Goal: Transaction & Acquisition: Purchase product/service

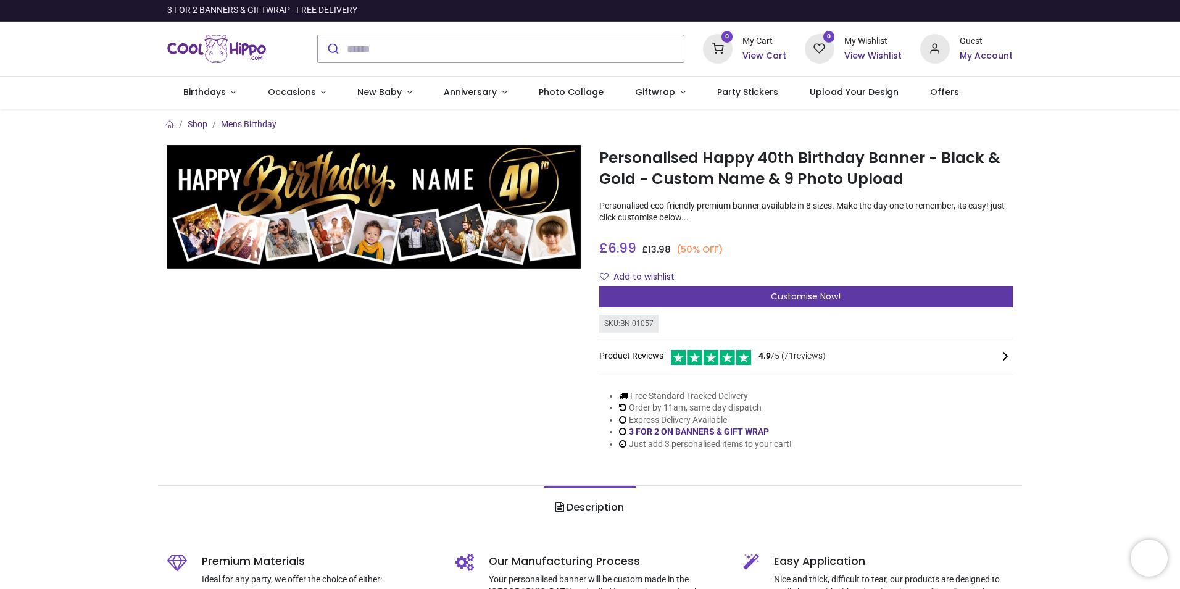
click at [660, 296] on div "Customise Now!" at bounding box center [806, 296] width 414 height 21
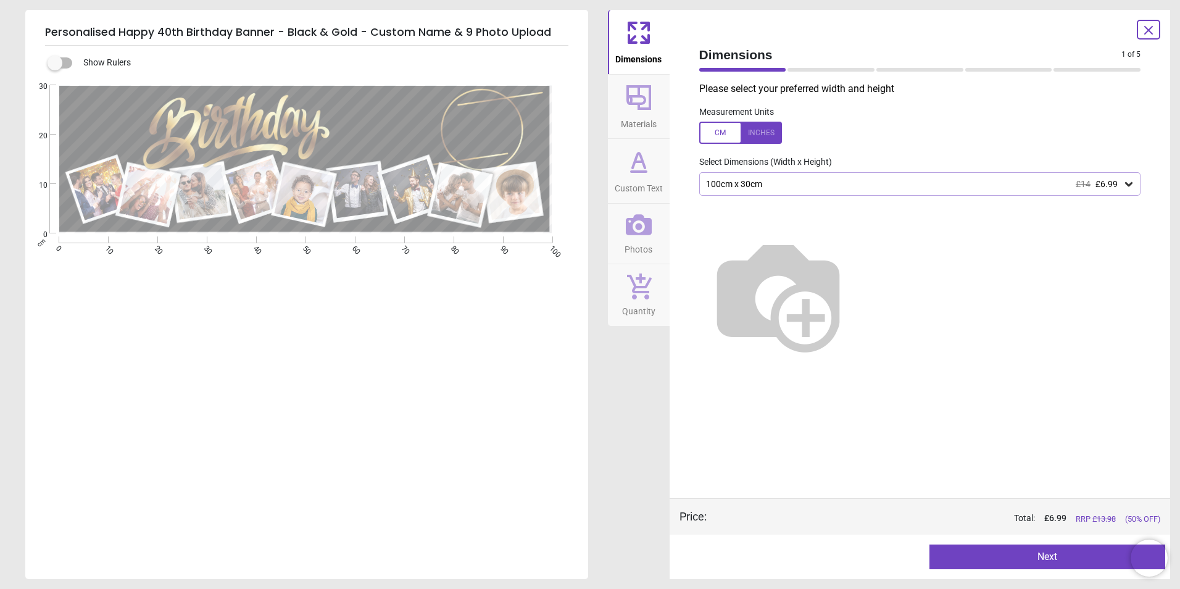
click at [1132, 185] on icon at bounding box center [1128, 184] width 7 height 4
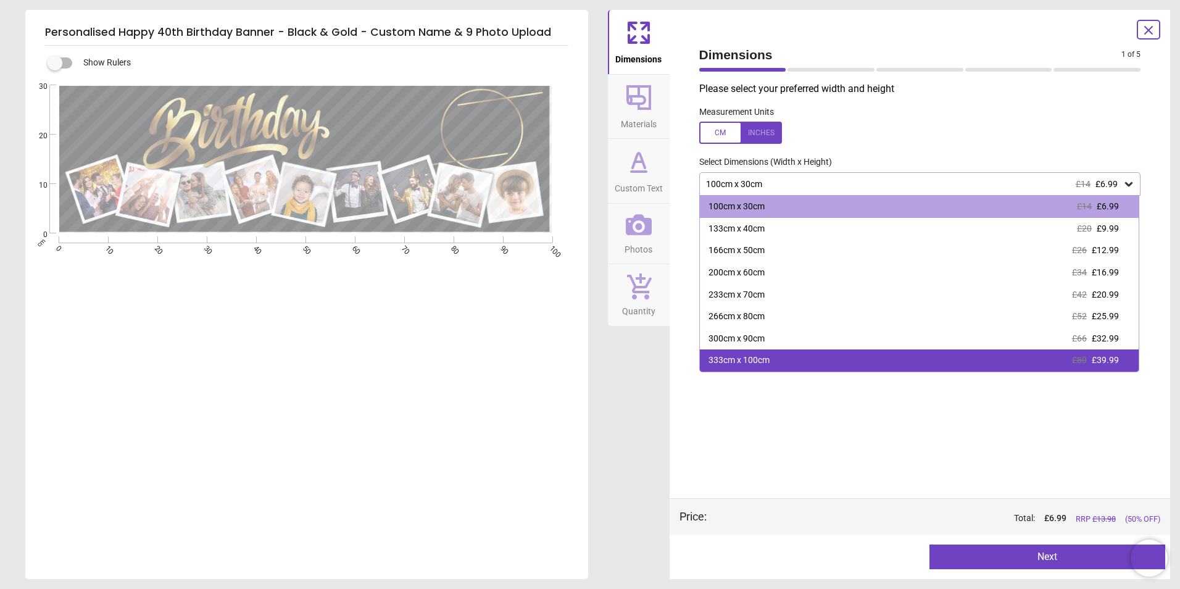
click at [949, 367] on div "333cm x 100cm £80 £39.99" at bounding box center [919, 360] width 439 height 22
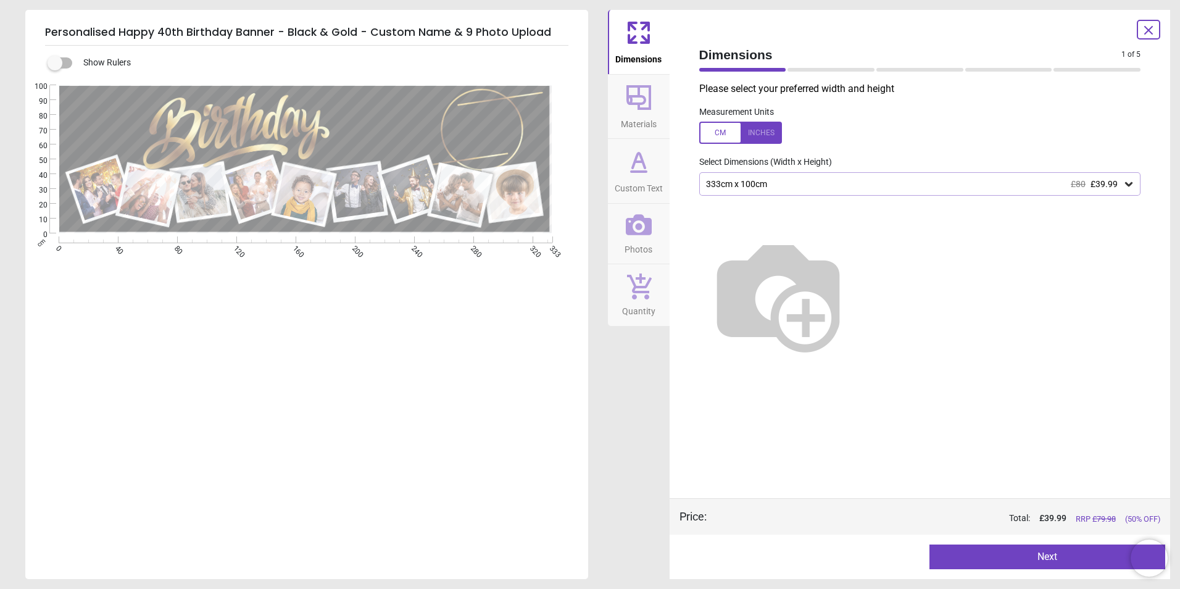
click at [1131, 207] on div at bounding box center [920, 290] width 462 height 189
click at [1131, 190] on icon at bounding box center [1129, 184] width 12 height 12
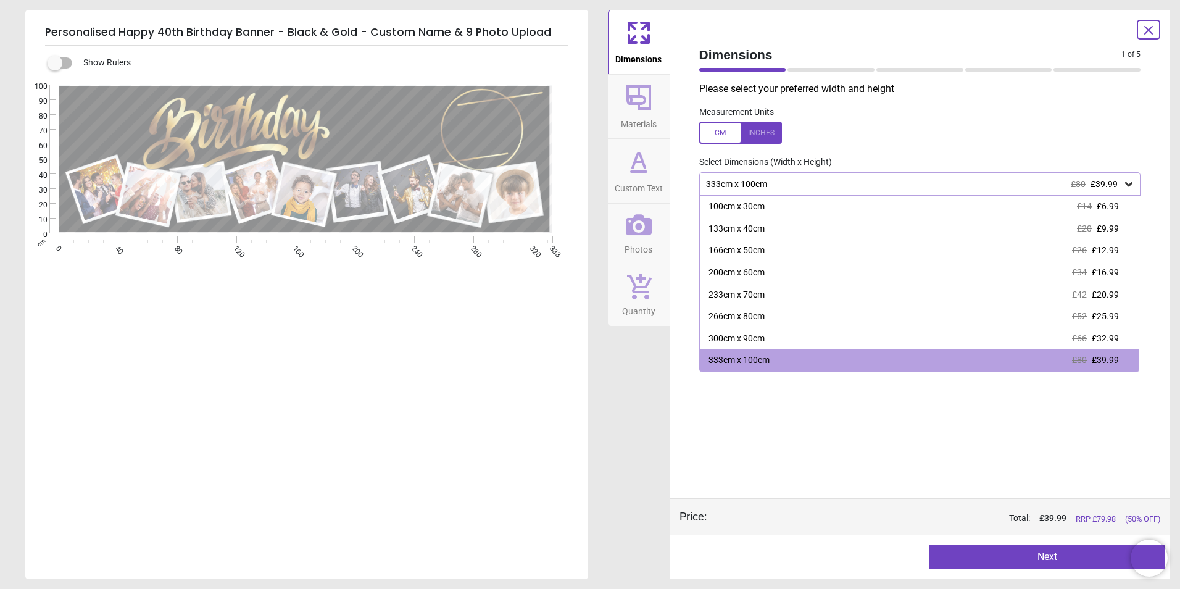
click at [962, 438] on div "Please select your preferred width and height Measurement Units Select Dimensio…" at bounding box center [920, 290] width 462 height 416
click at [915, 429] on div "Please select your preferred width and height Measurement Units Select Dimensio…" at bounding box center [920, 290] width 462 height 416
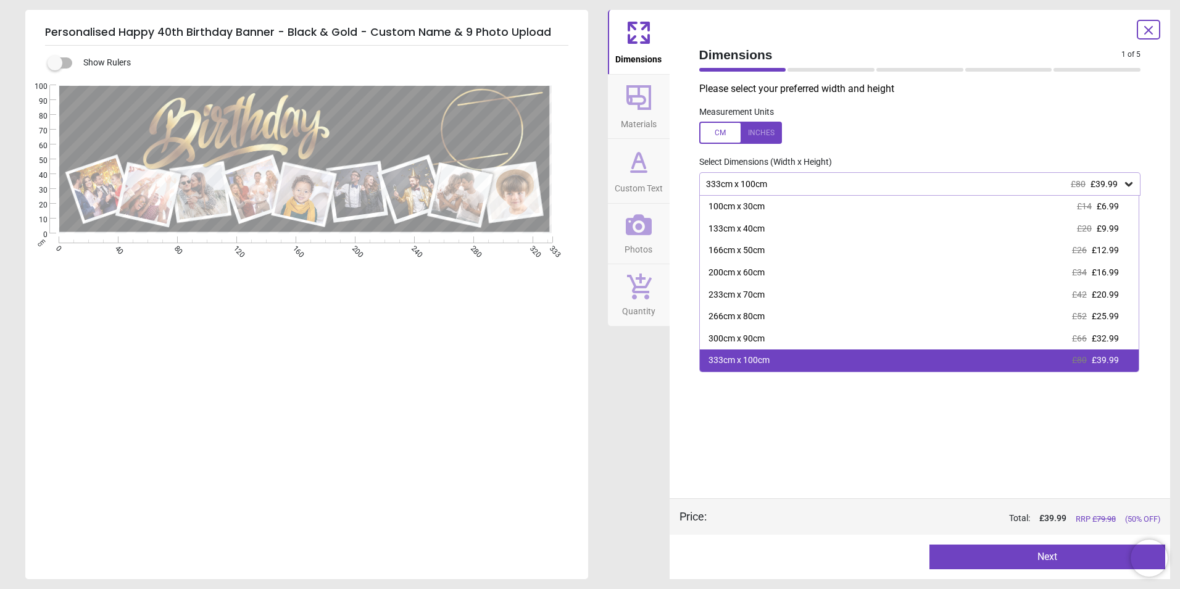
click at [845, 370] on div "333cm x 100cm £80 £39.99" at bounding box center [919, 360] width 439 height 22
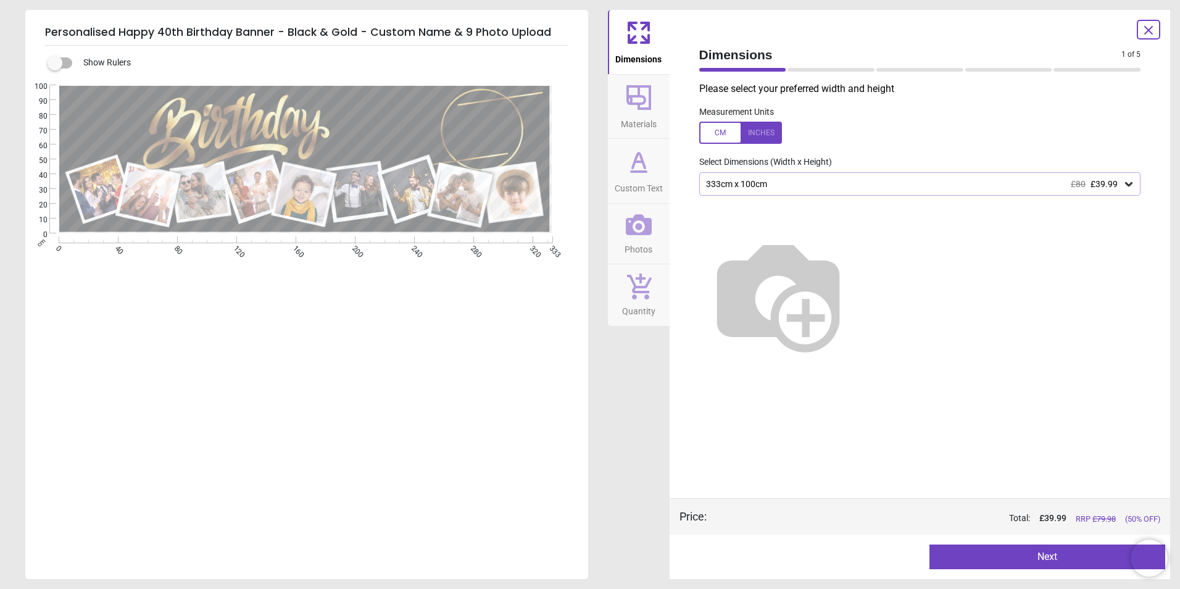
click at [1099, 189] on span "£39.99" at bounding box center [1104, 184] width 27 height 10
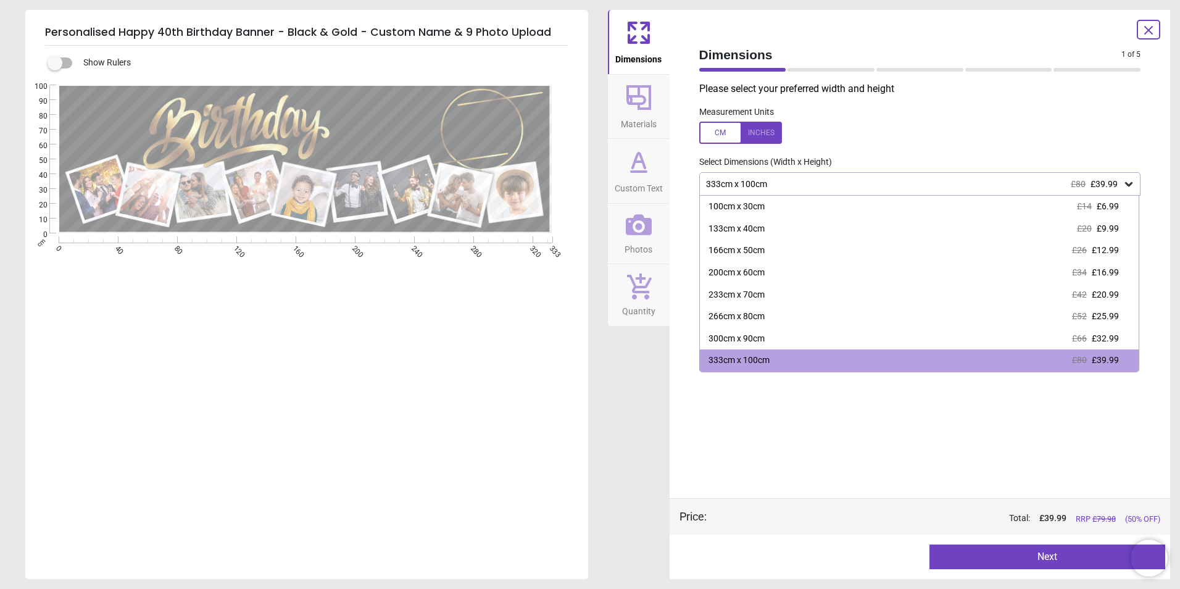
click at [1039, 360] on div "333cm x 100cm £80 £39.99" at bounding box center [919, 360] width 439 height 22
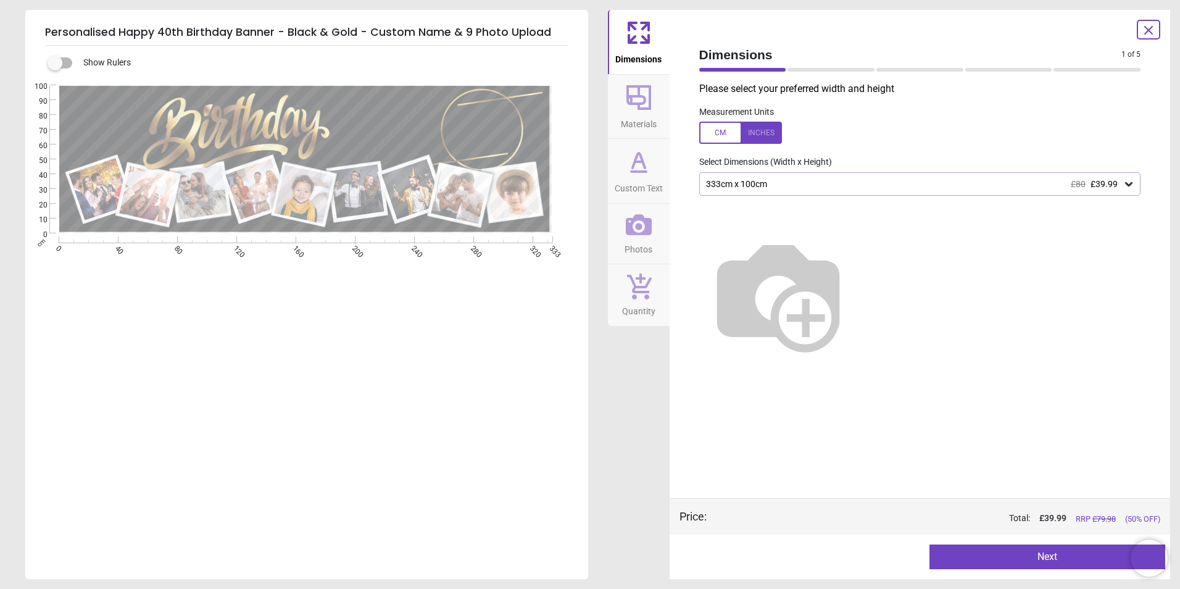
click at [638, 168] on icon at bounding box center [639, 162] width 30 height 30
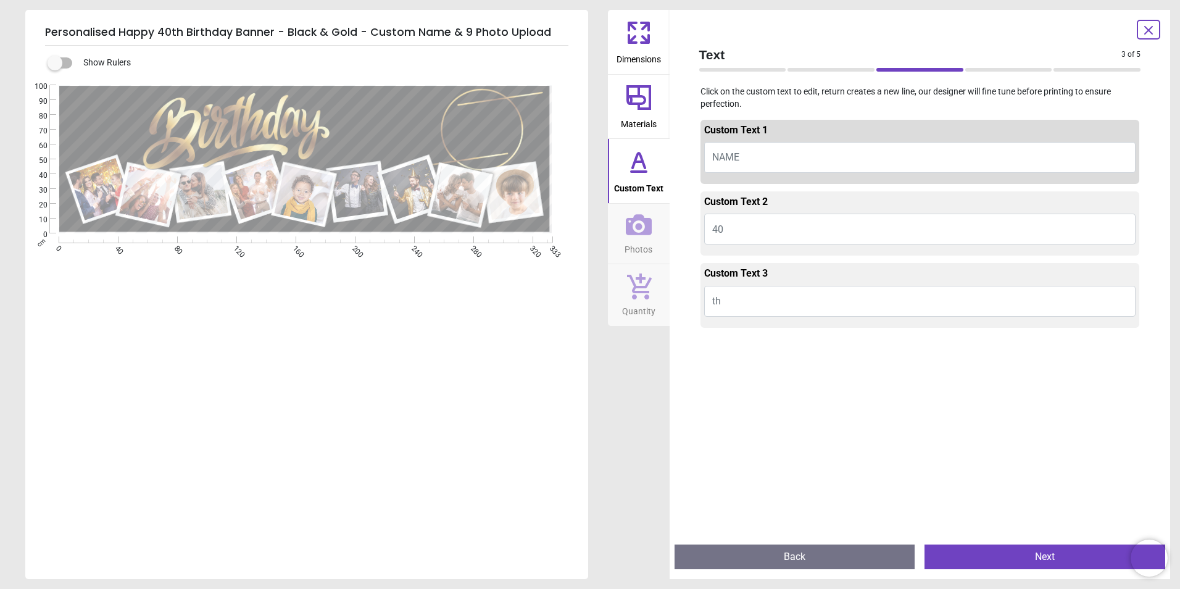
click at [746, 157] on button "NAME" at bounding box center [920, 157] width 432 height 31
type textarea "*"
type textarea "***"
click at [776, 267] on div "Custom Text 3" at bounding box center [920, 276] width 432 height 19
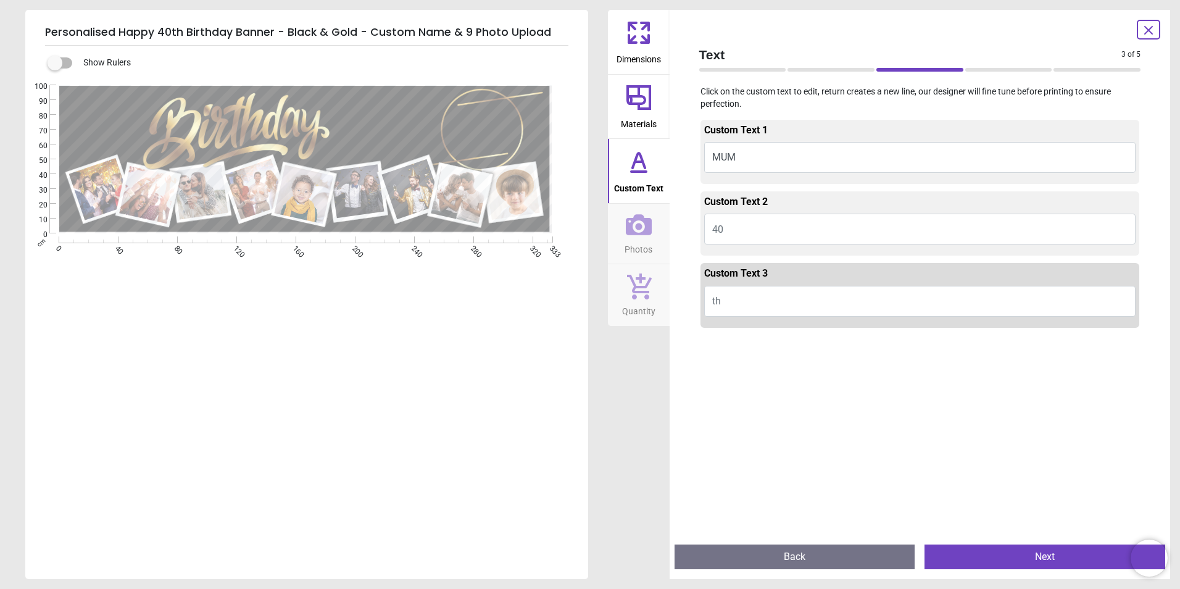
click at [757, 231] on button "40" at bounding box center [920, 229] width 432 height 31
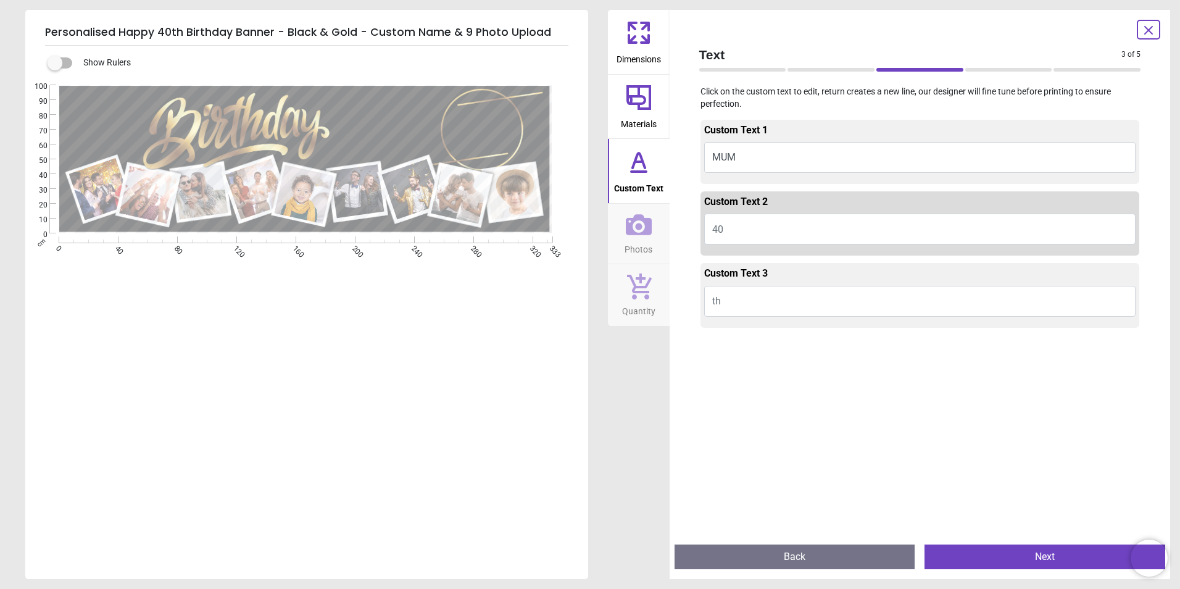
click at [751, 228] on button "40" at bounding box center [920, 229] width 432 height 31
type textarea "**"
click at [725, 302] on button "th" at bounding box center [920, 301] width 432 height 31
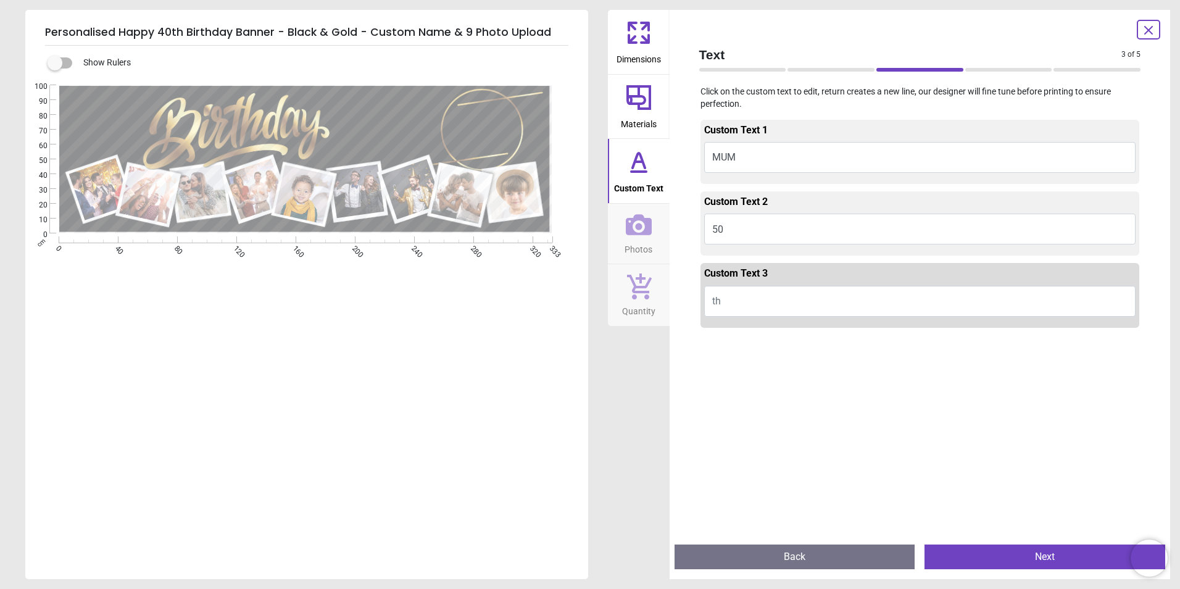
click at [654, 226] on button "Photos" at bounding box center [639, 234] width 62 height 60
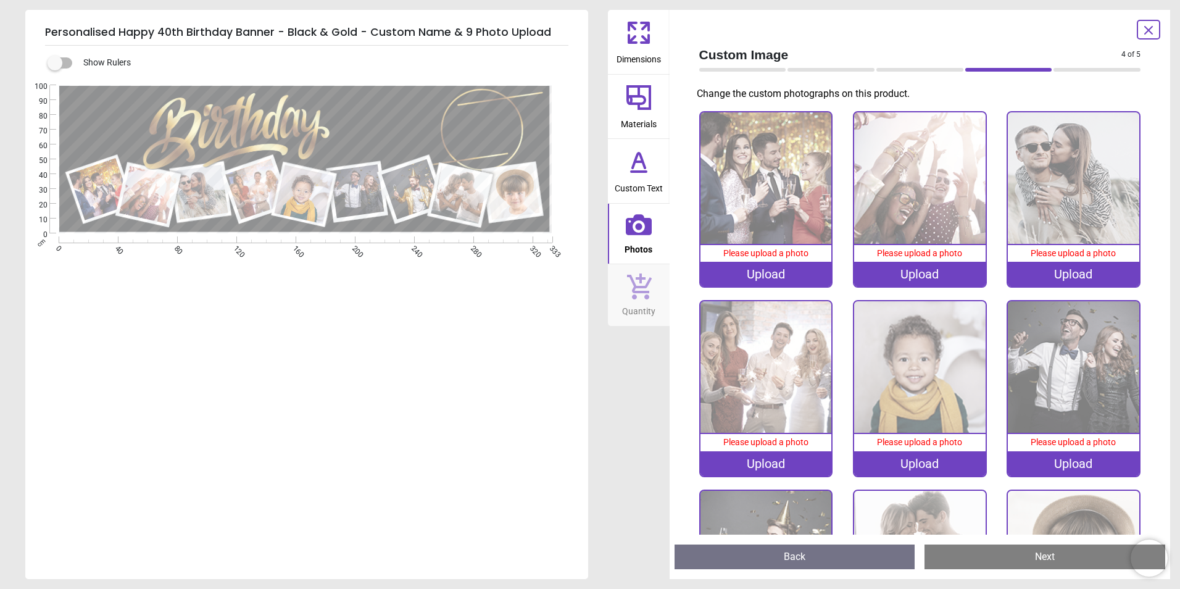
click at [608, 204] on button "Photos" at bounding box center [639, 234] width 62 height 60
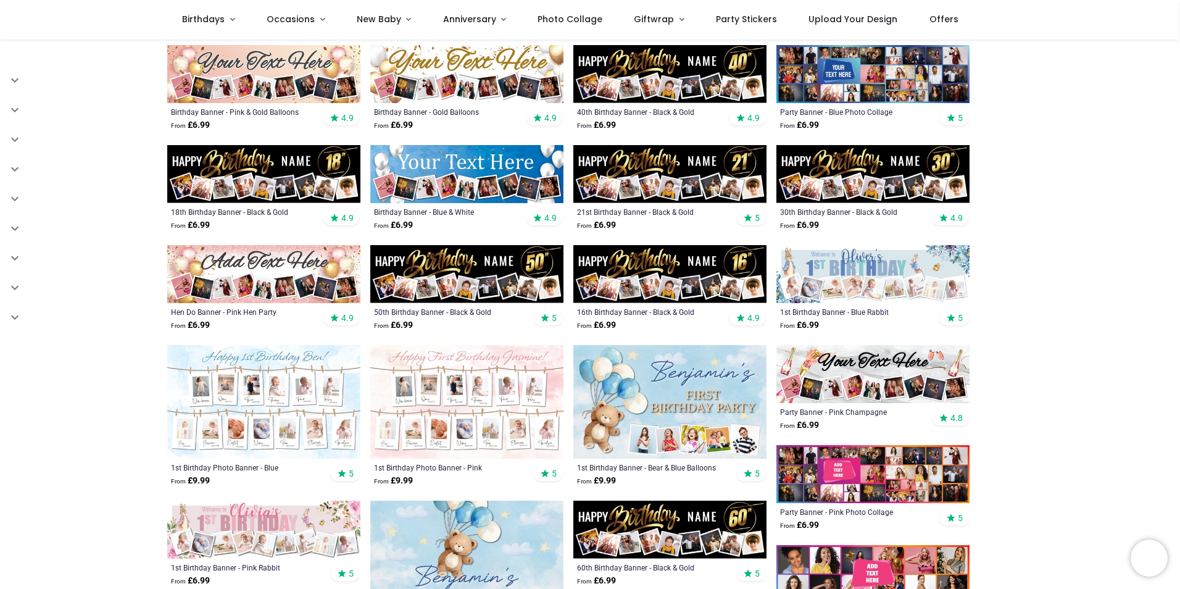
scroll to position [247, 0]
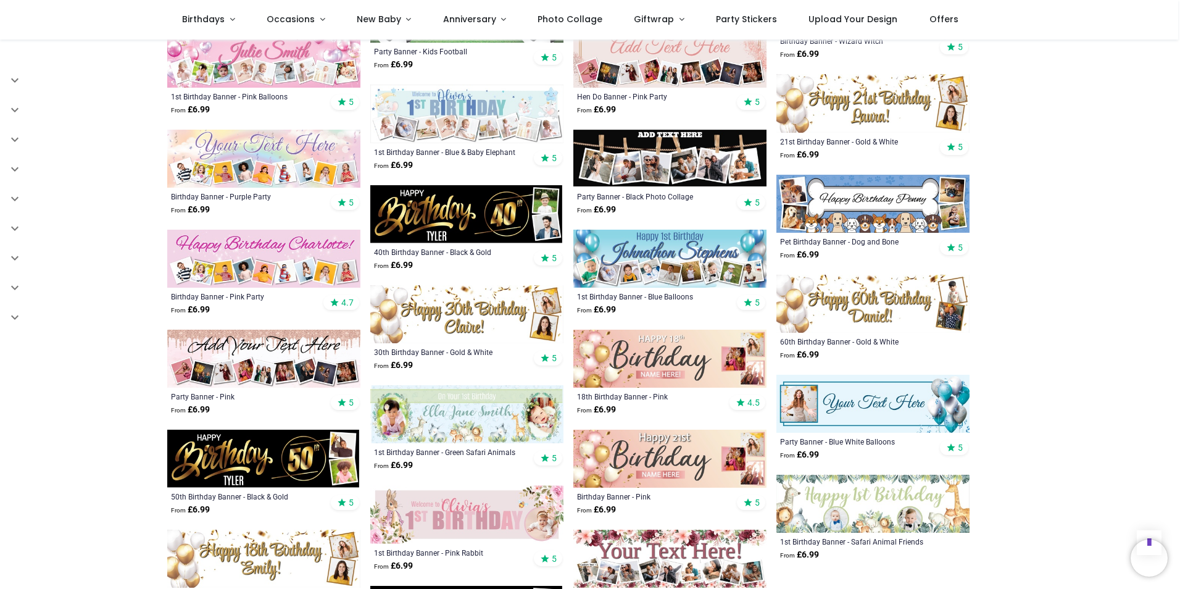
scroll to position [1173, 0]
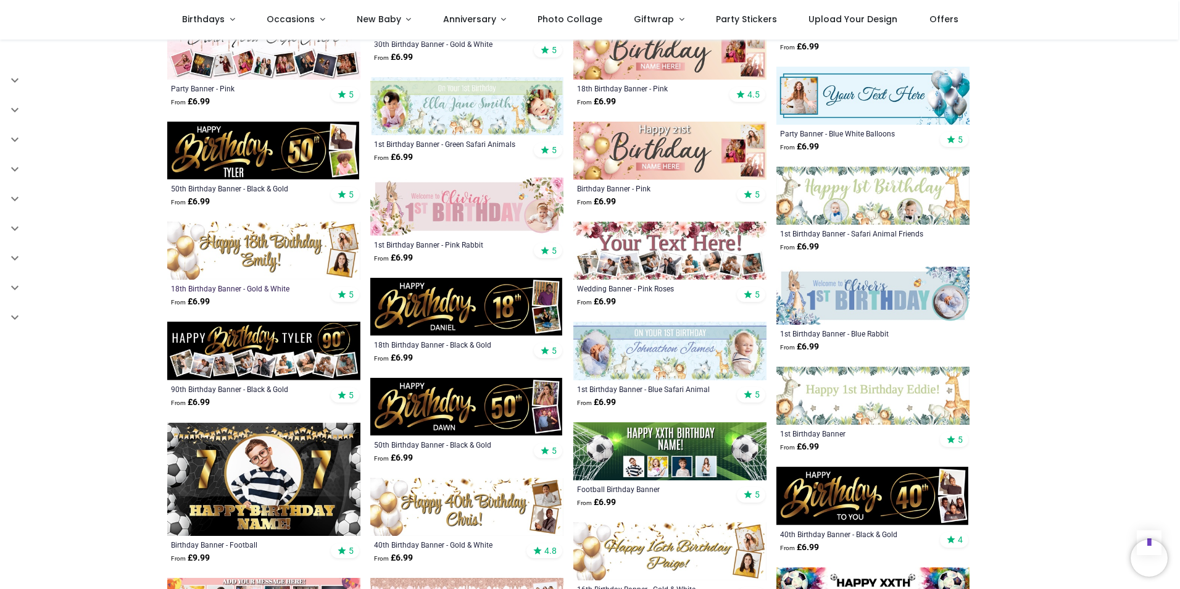
scroll to position [1420, 0]
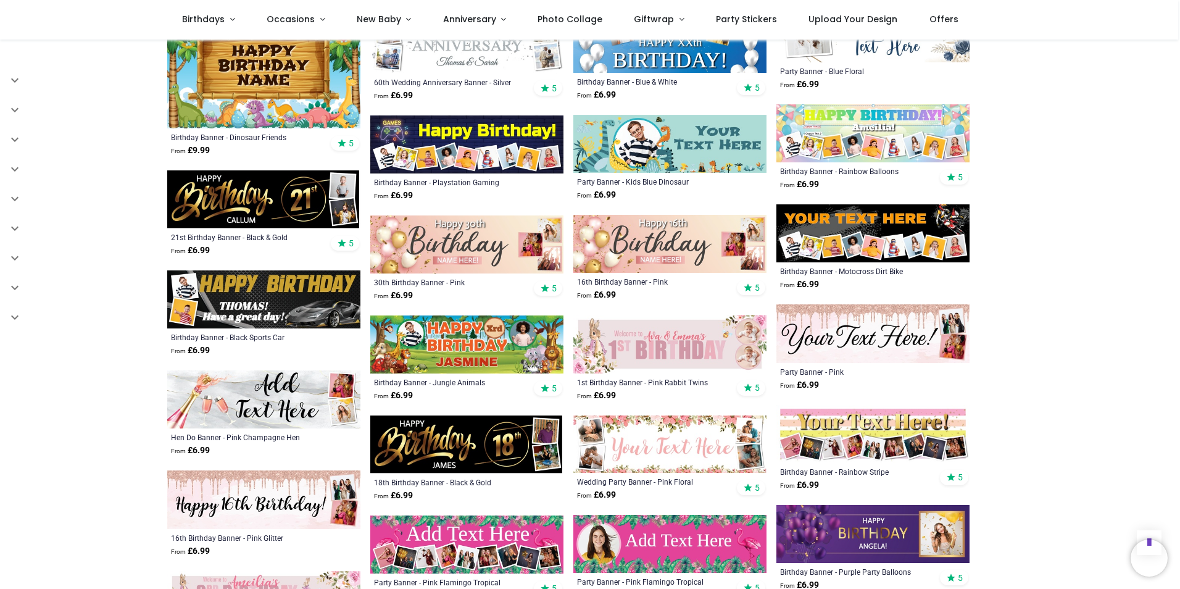
scroll to position [2284, 0]
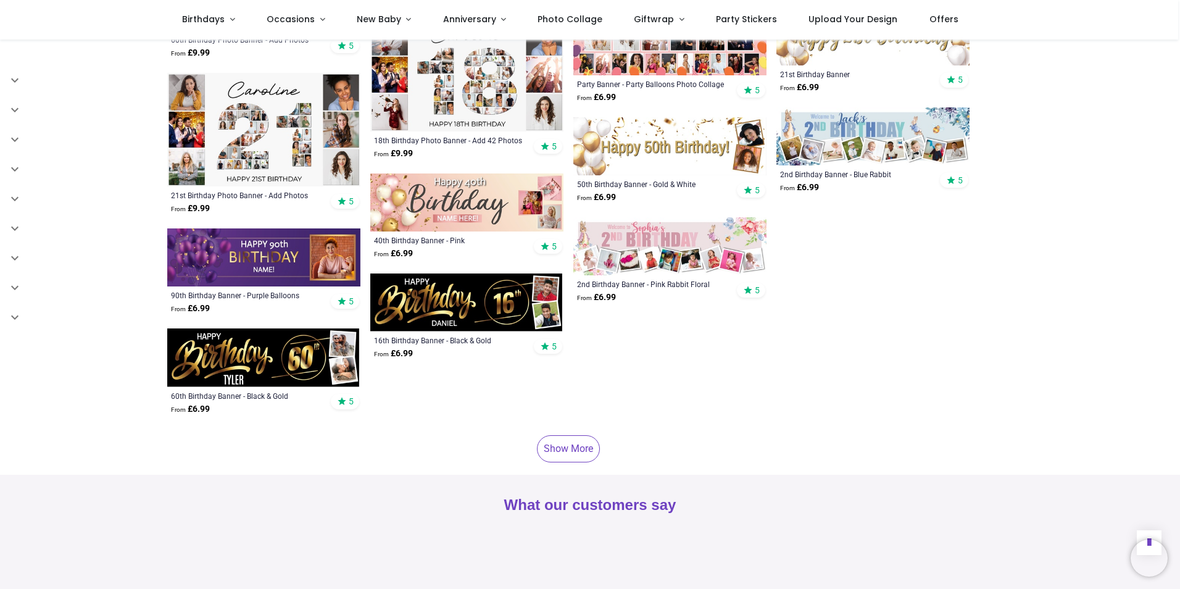
scroll to position [3703, 0]
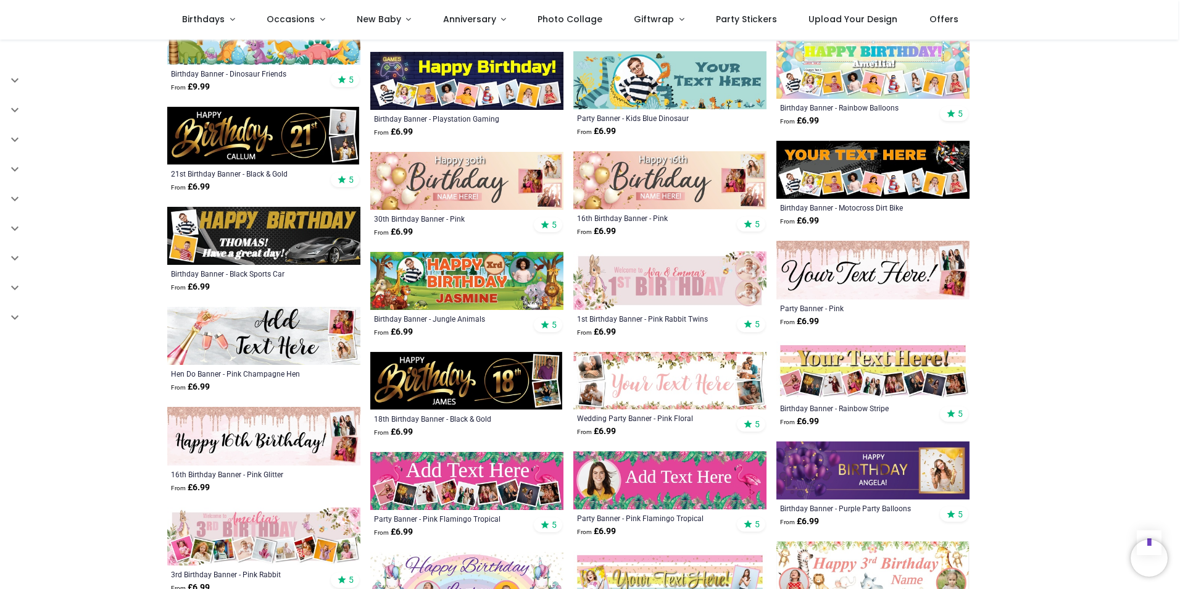
scroll to position [2099, 0]
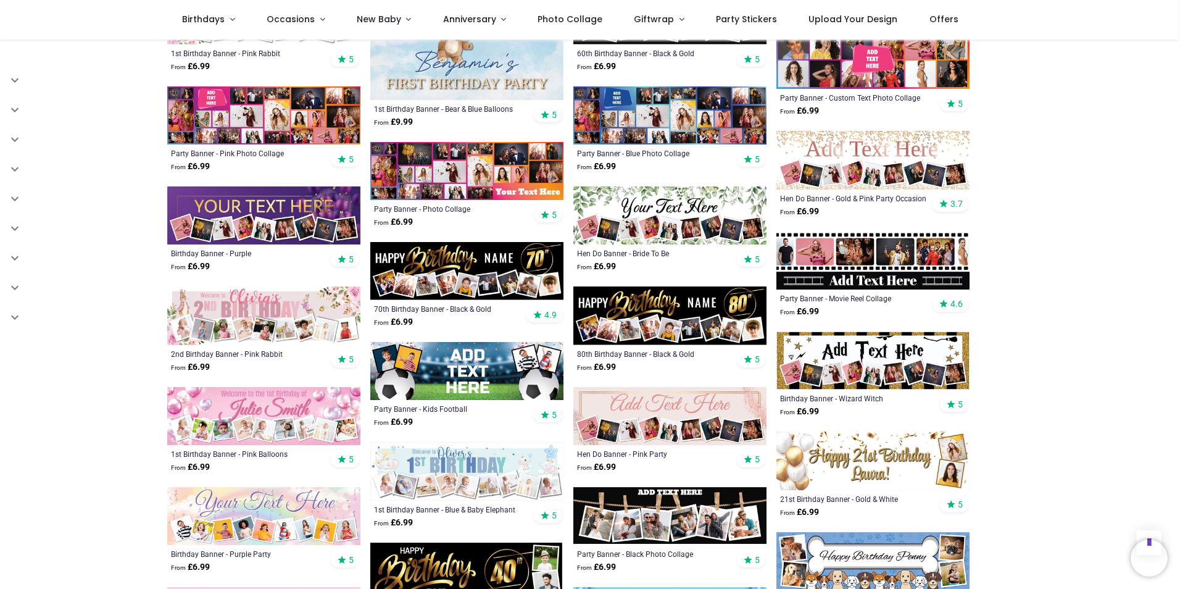
scroll to position [494, 0]
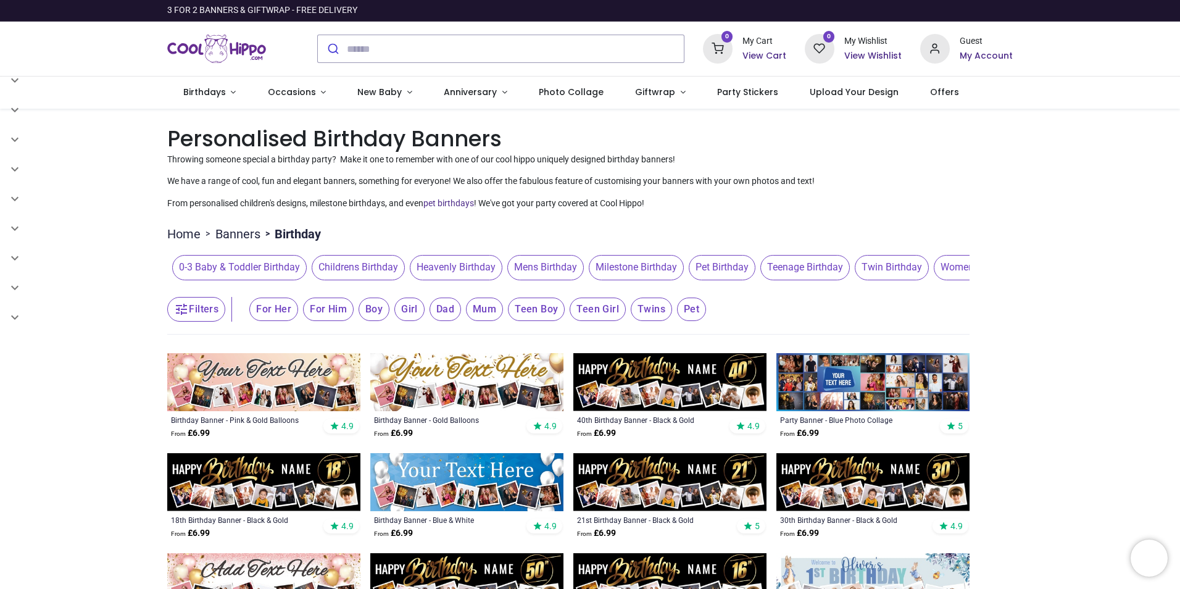
click at [696, 385] on img at bounding box center [669, 382] width 193 height 58
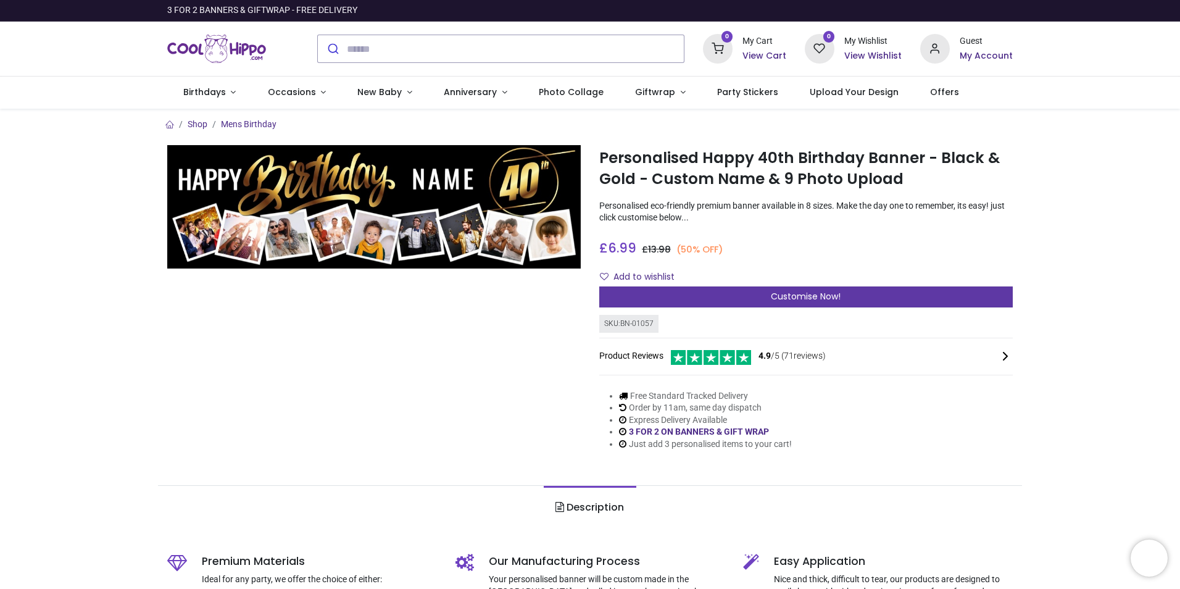
click at [686, 302] on div "Customise Now!" at bounding box center [806, 296] width 414 height 21
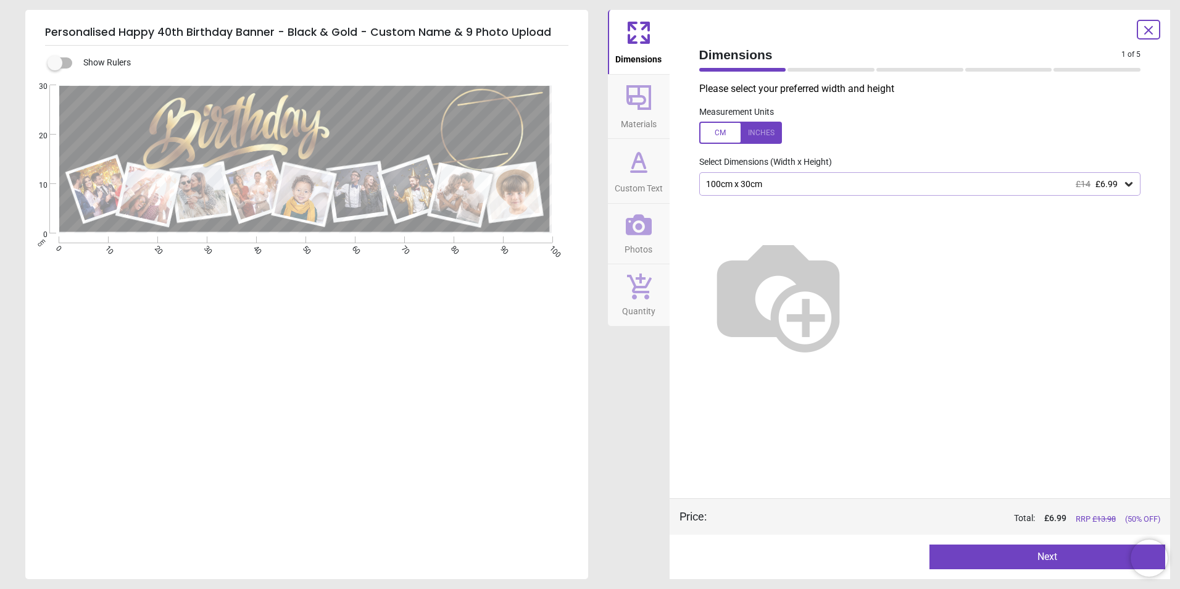
click at [839, 183] on div "100cm x 30cm £14 £6.99" at bounding box center [914, 184] width 418 height 10
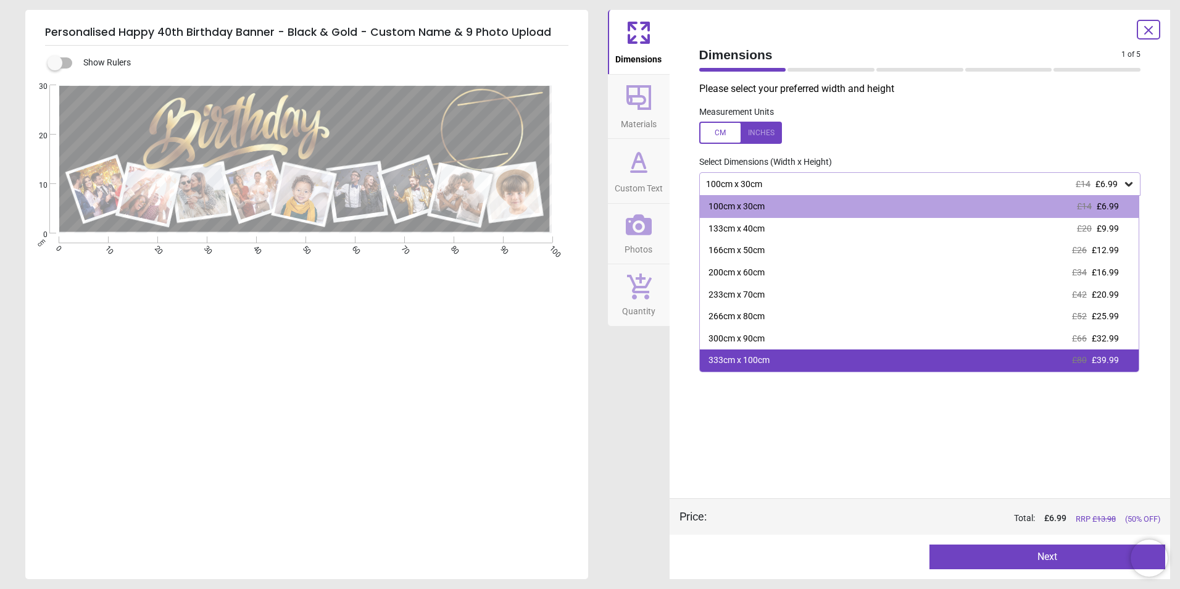
click at [1091, 359] on div "£80 £39.99" at bounding box center [1095, 360] width 47 height 12
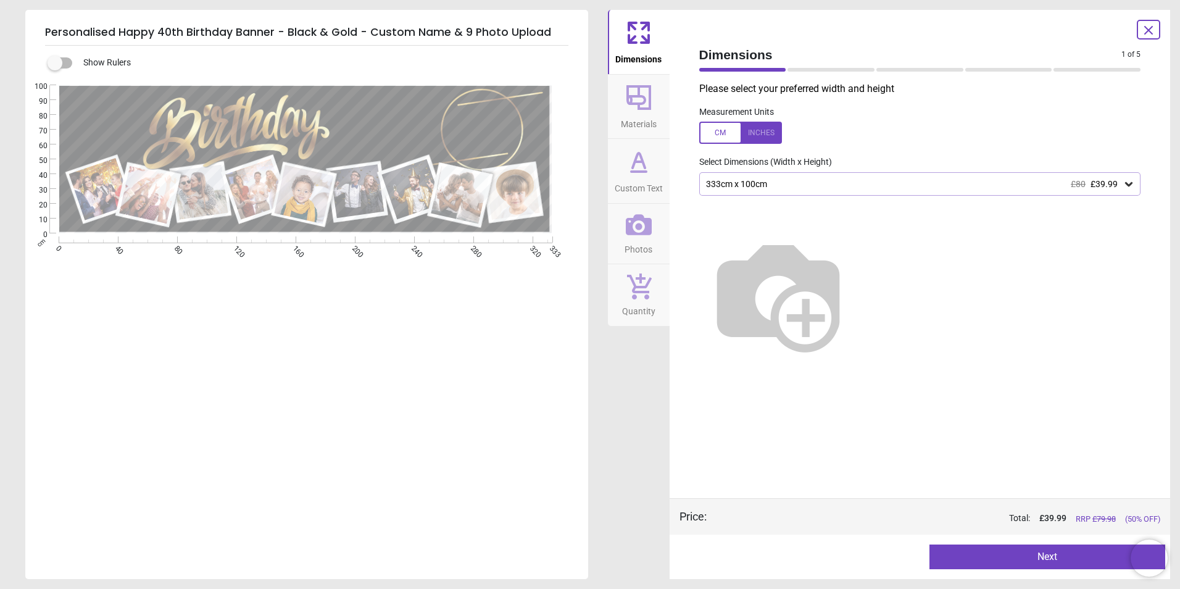
click at [646, 89] on icon at bounding box center [639, 98] width 30 height 30
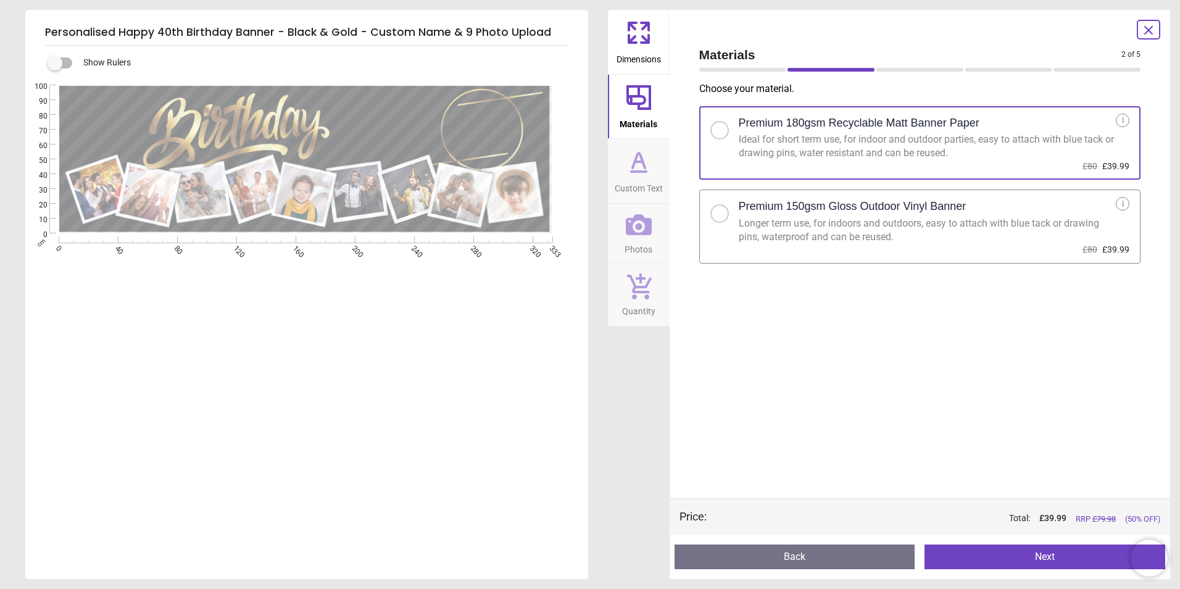
click at [763, 199] on h2 "Premium 150gsm Gloss Outdoor Vinyl Banner" at bounding box center [853, 206] width 228 height 15
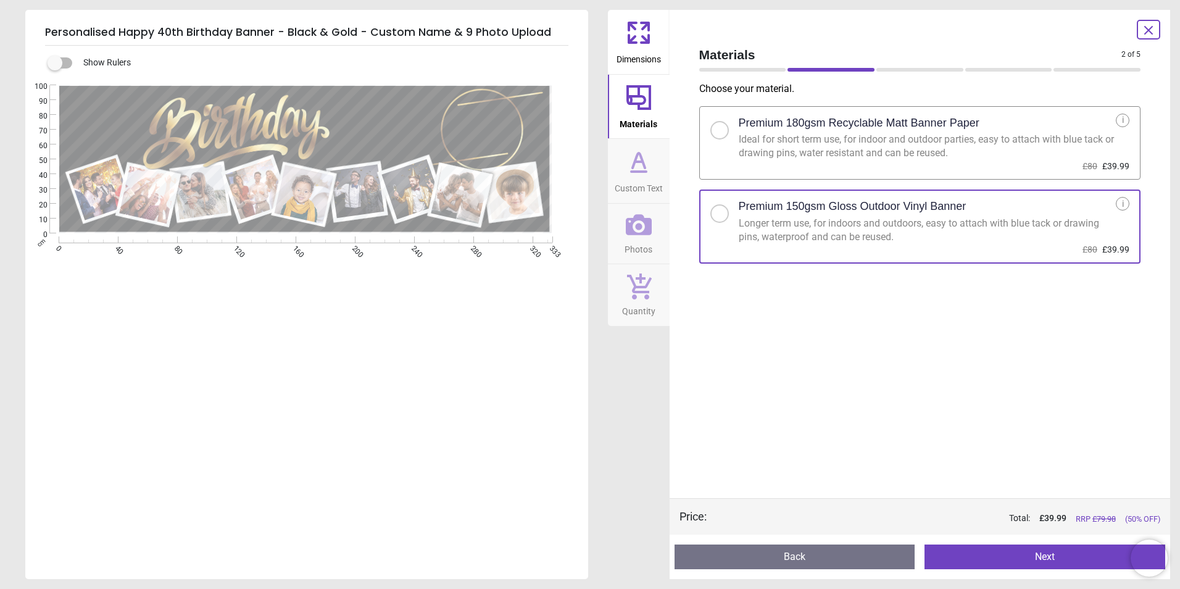
click at [762, 149] on div "Ideal for short term use, for indoor and outdoor parties, easy to attach with b…" at bounding box center [928, 147] width 378 height 28
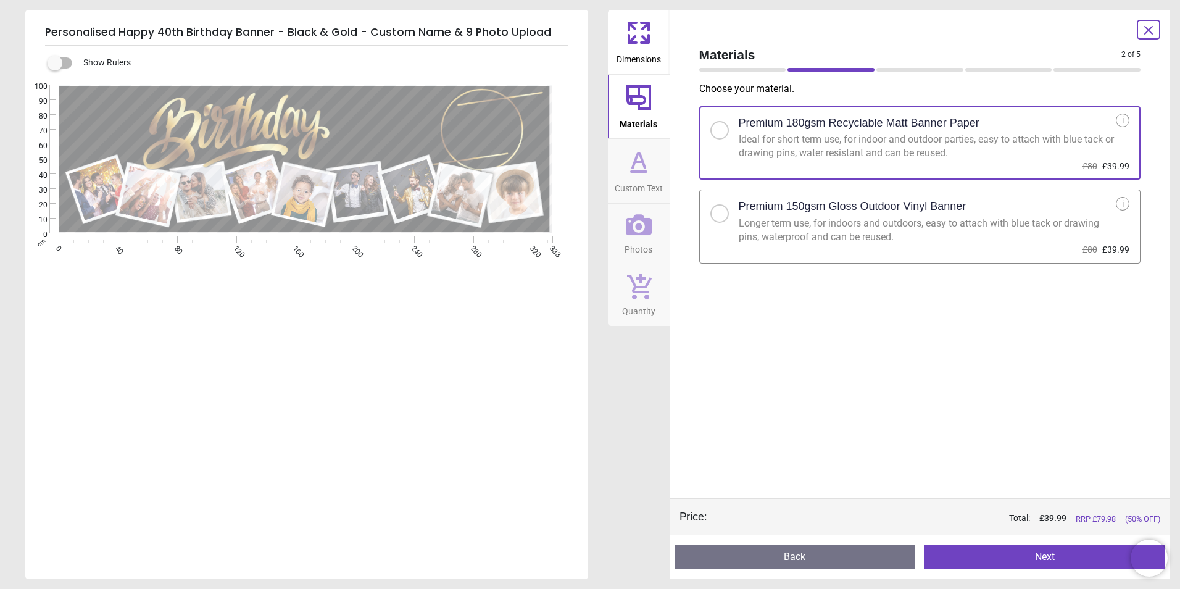
click at [805, 237] on div "Longer term use, for indoors and outdoors, easy to attach with blue tack or dra…" at bounding box center [928, 231] width 378 height 28
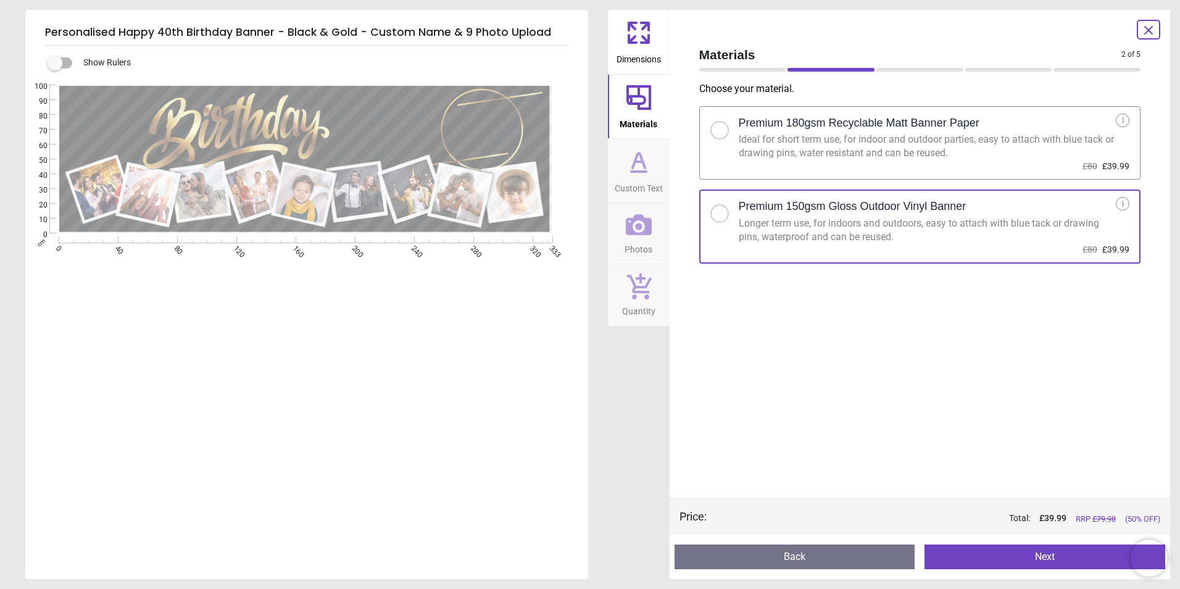
click at [638, 188] on span "Custom Text" at bounding box center [639, 186] width 48 height 19
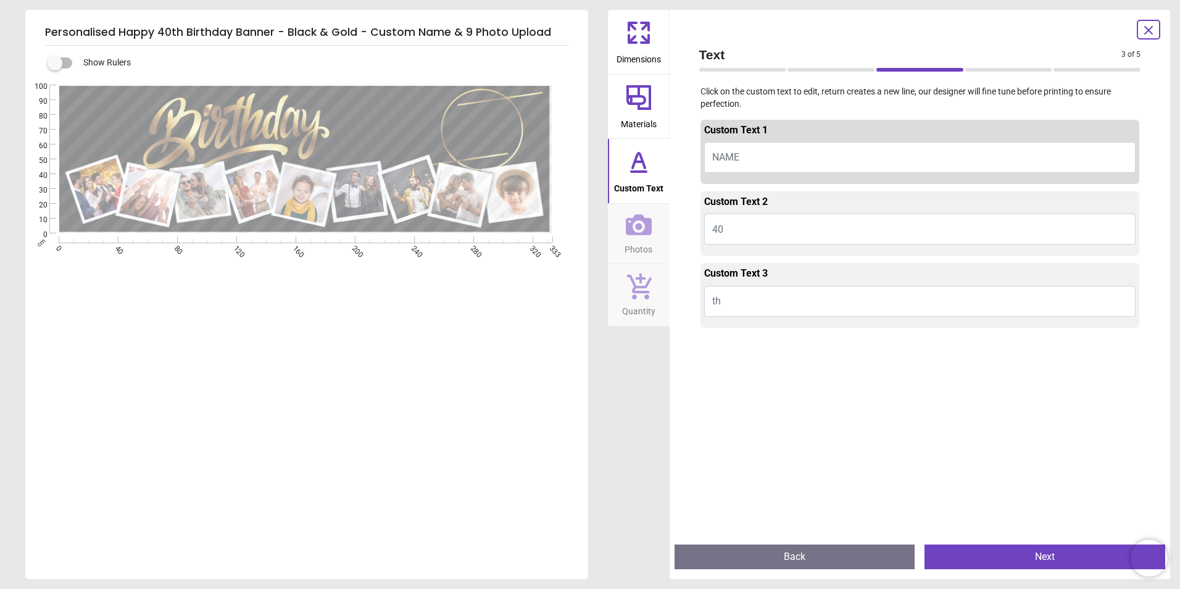
click at [745, 164] on button "NAME" at bounding box center [920, 157] width 432 height 31
click at [735, 151] on span "NAME" at bounding box center [725, 157] width 27 height 12
click at [733, 151] on span "NAME" at bounding box center [725, 157] width 27 height 12
type textarea "*"
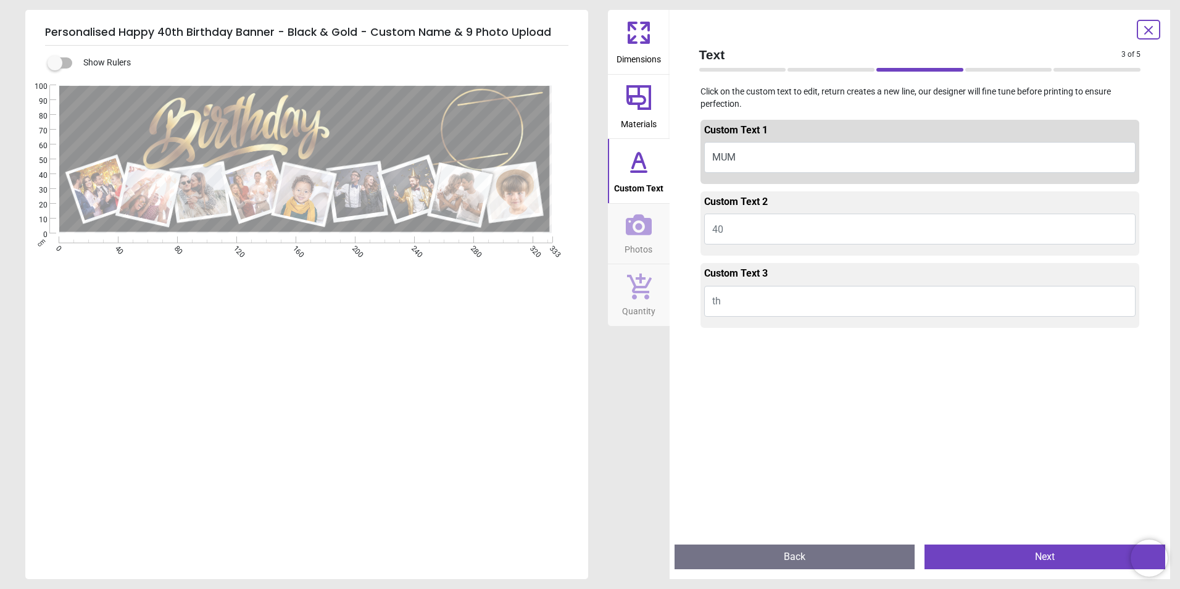
type textarea "***"
click at [723, 222] on button "40" at bounding box center [920, 229] width 432 height 31
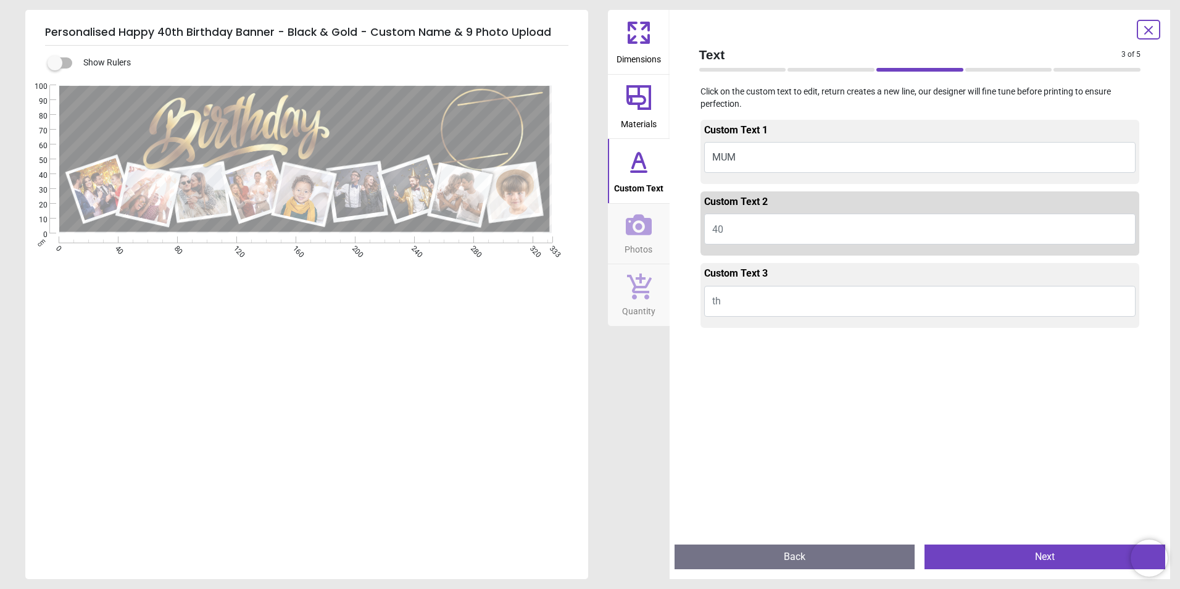
click at [722, 228] on span "40" at bounding box center [717, 229] width 11 height 12
type textarea "**"
click at [651, 231] on icon at bounding box center [639, 224] width 26 height 21
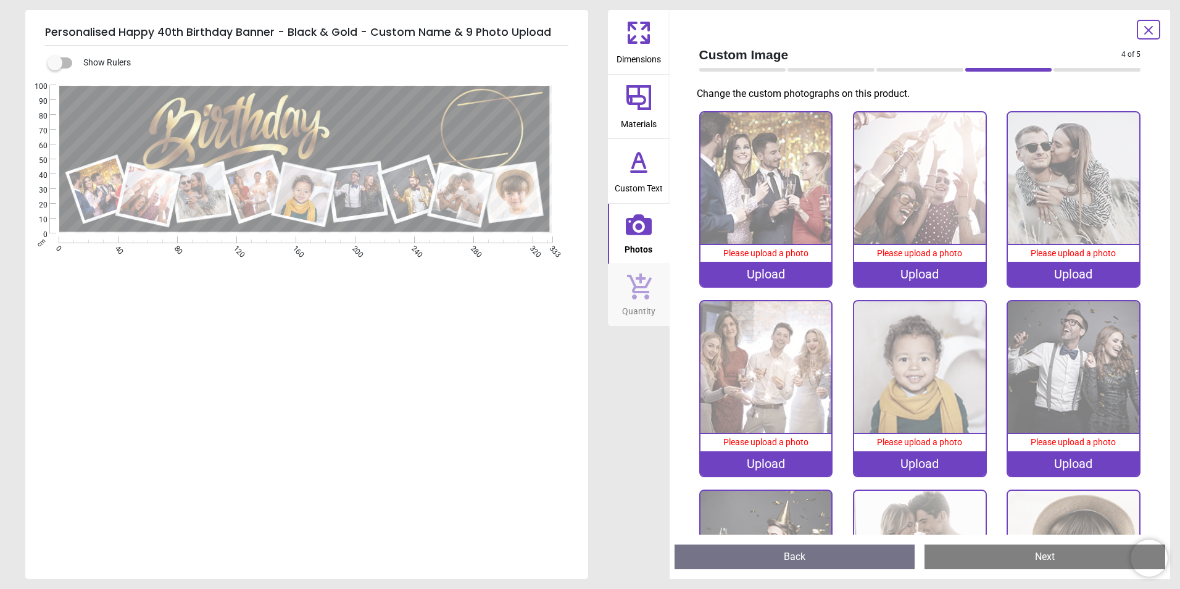
click at [762, 277] on div "Upload" at bounding box center [766, 274] width 131 height 25
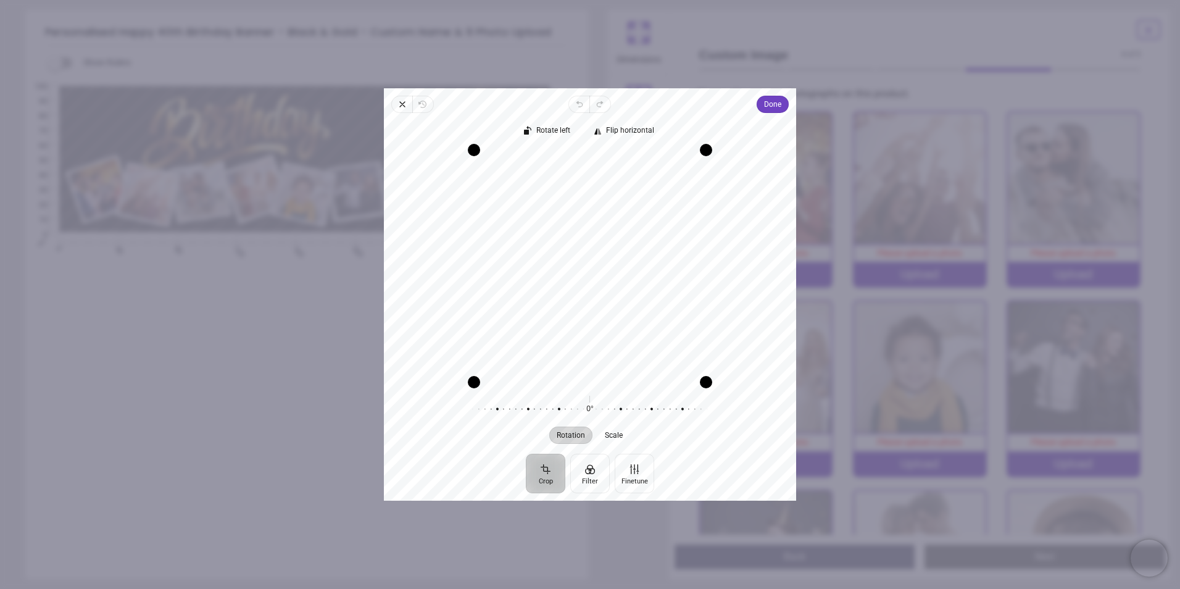
drag, startPoint x: 584, startPoint y: 288, endPoint x: 609, endPoint y: 285, distance: 25.5
click at [609, 285] on div "Recenter" at bounding box center [590, 266] width 393 height 232
click at [767, 101] on span "Done" at bounding box center [772, 104] width 17 height 15
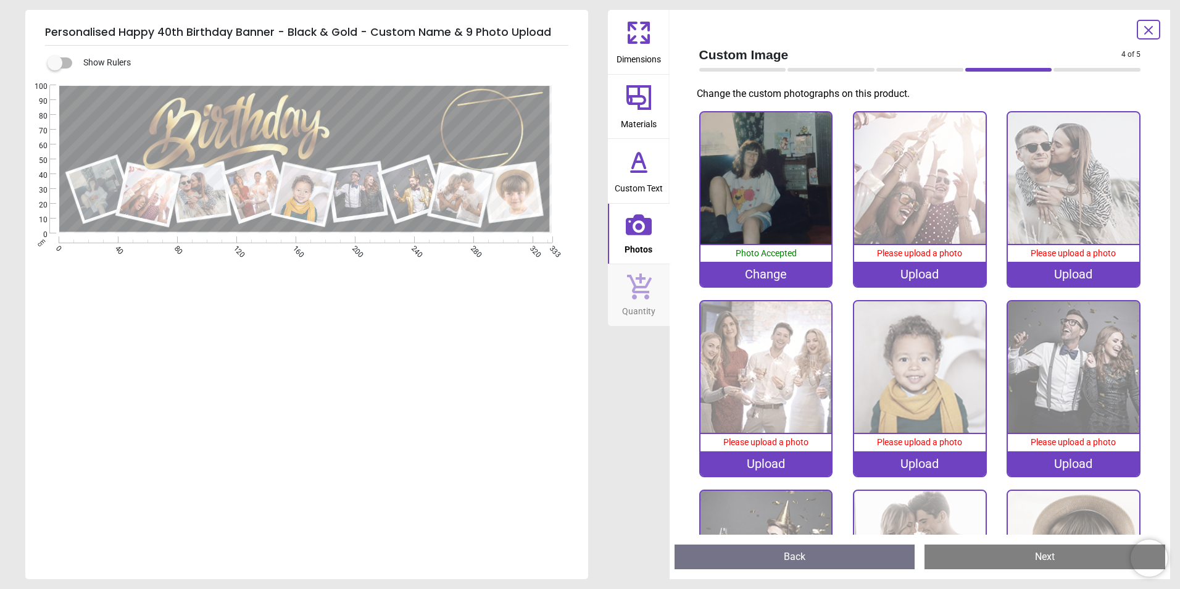
click at [937, 273] on div "Upload" at bounding box center [919, 274] width 131 height 25
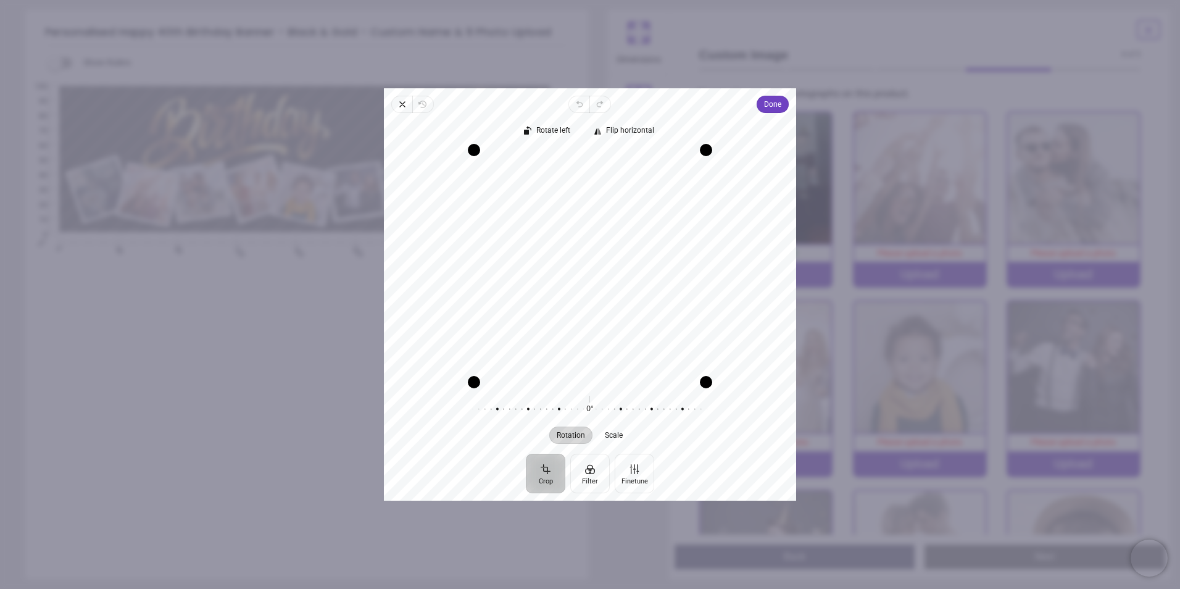
drag, startPoint x: 631, startPoint y: 312, endPoint x: 634, endPoint y: 328, distance: 16.5
click at [634, 328] on div "Recenter" at bounding box center [590, 266] width 393 height 232
click at [773, 105] on span "Done" at bounding box center [772, 104] width 17 height 15
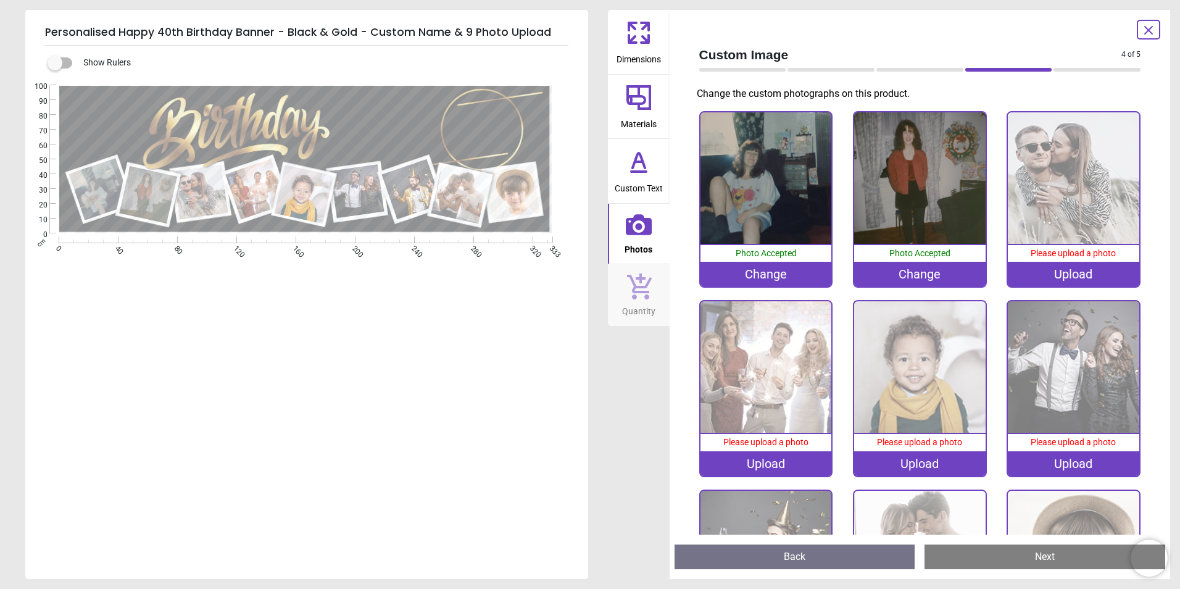
click at [406, 184] on image at bounding box center [413, 189] width 60 height 60
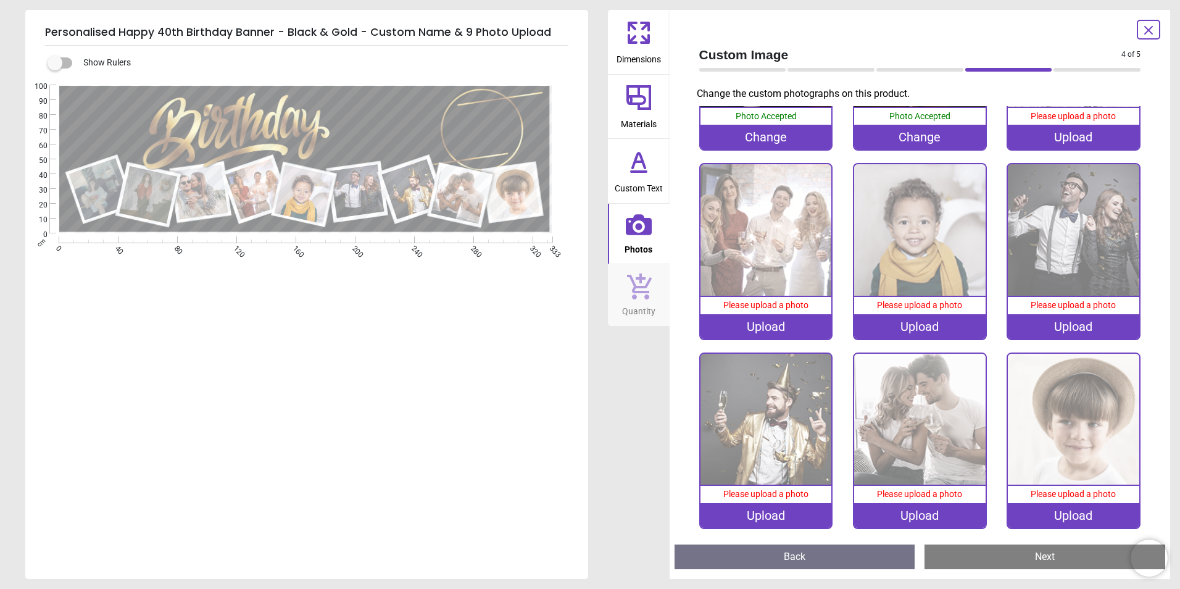
scroll to position [138, 0]
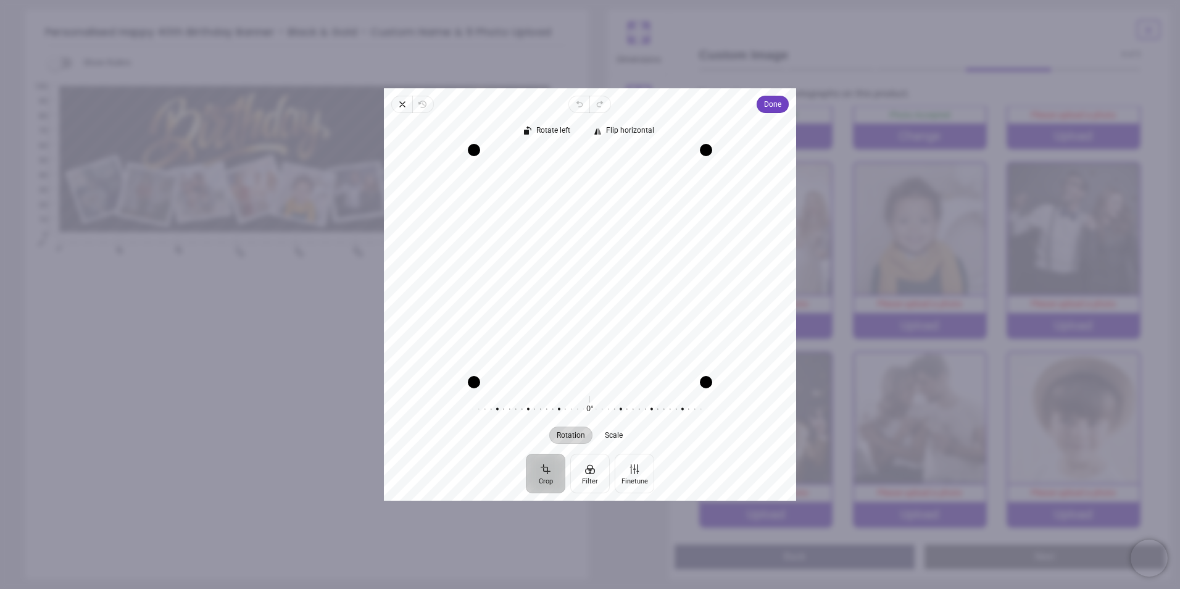
drag, startPoint x: 631, startPoint y: 342, endPoint x: 631, endPoint y: 332, distance: 9.9
click at [631, 332] on div "Recenter" at bounding box center [590, 266] width 393 height 232
drag, startPoint x: 708, startPoint y: 149, endPoint x: 644, endPoint y: 246, distance: 116.2
click at [644, 246] on div "Recenter" at bounding box center [590, 266] width 393 height 232
drag, startPoint x: 589, startPoint y: 283, endPoint x: 542, endPoint y: 283, distance: 46.9
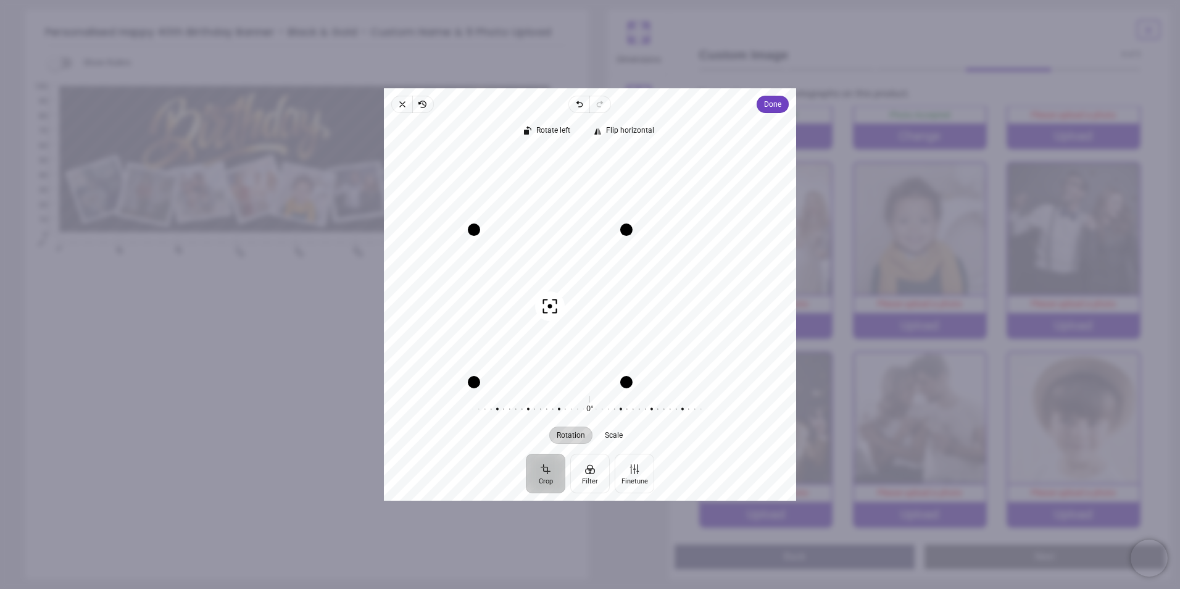
click at [542, 283] on div "Recenter" at bounding box center [590, 266] width 393 height 232
click at [782, 107] on button "Done" at bounding box center [773, 104] width 32 height 17
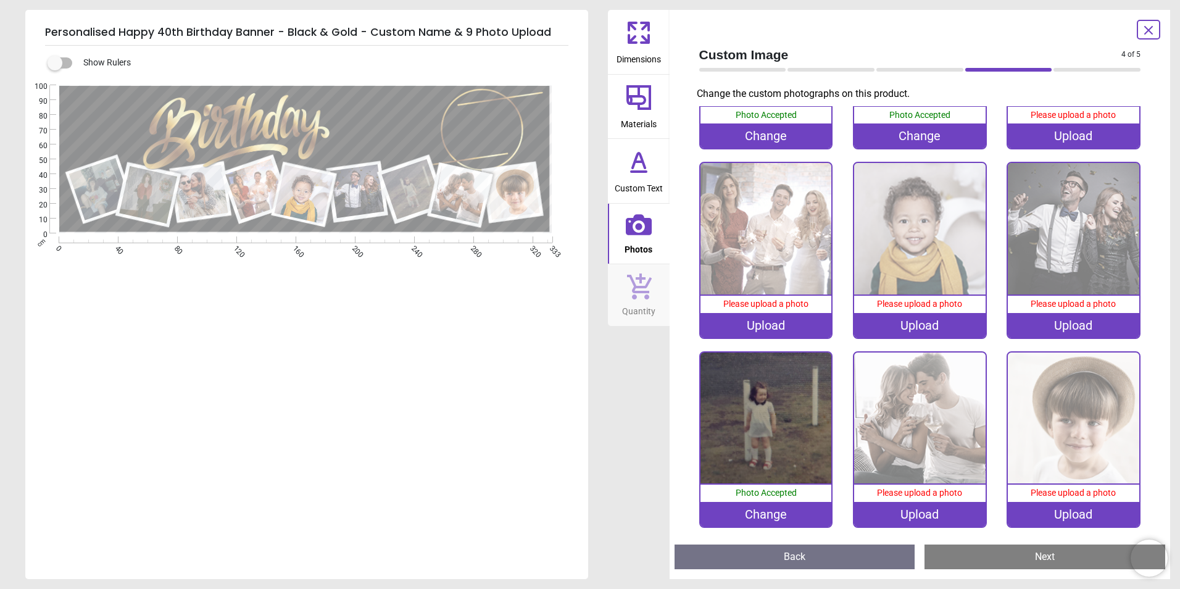
click at [315, 183] on image at bounding box center [304, 194] width 59 height 59
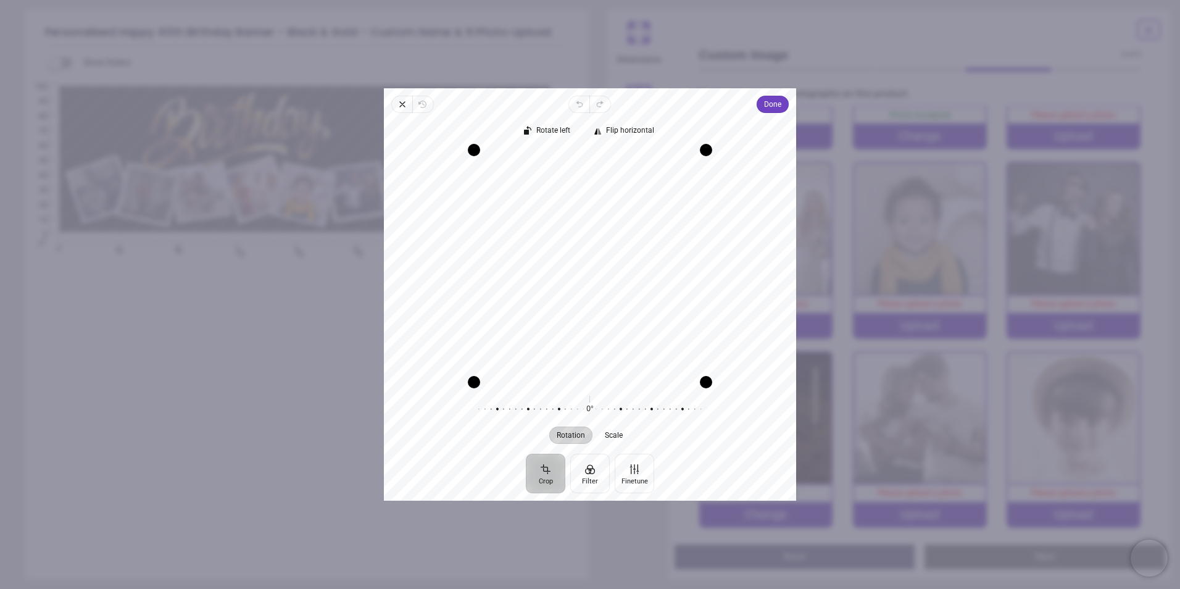
drag, startPoint x: 630, startPoint y: 246, endPoint x: 554, endPoint y: 243, distance: 75.3
click at [554, 243] on div "Recenter" at bounding box center [590, 266] width 393 height 232
click at [777, 101] on span "Done" at bounding box center [772, 104] width 17 height 15
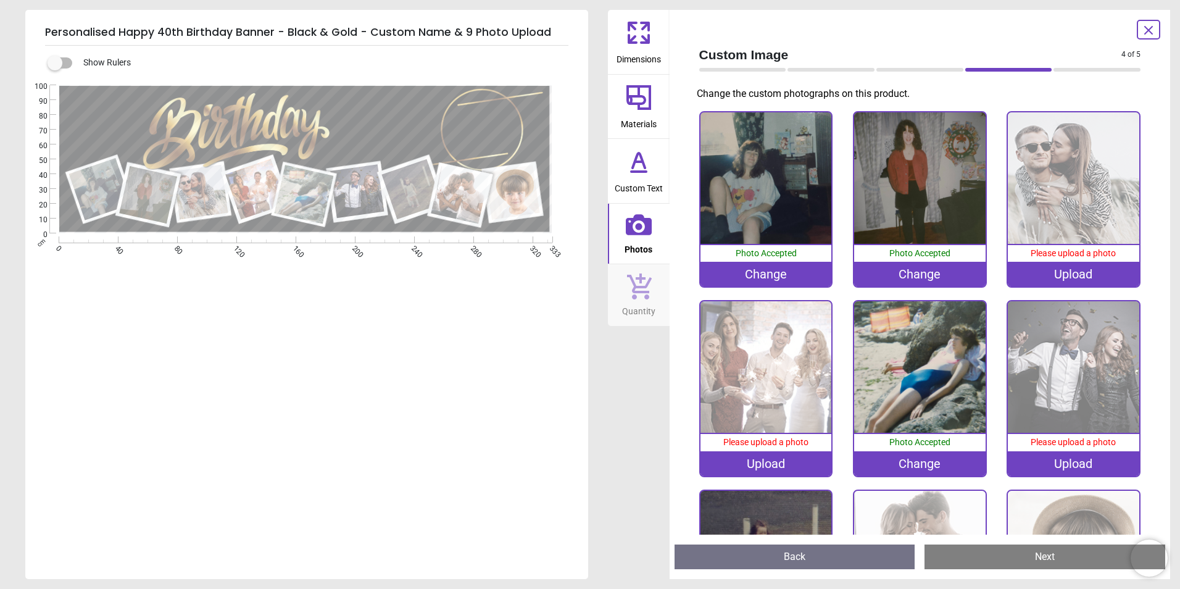
scroll to position [138, 0]
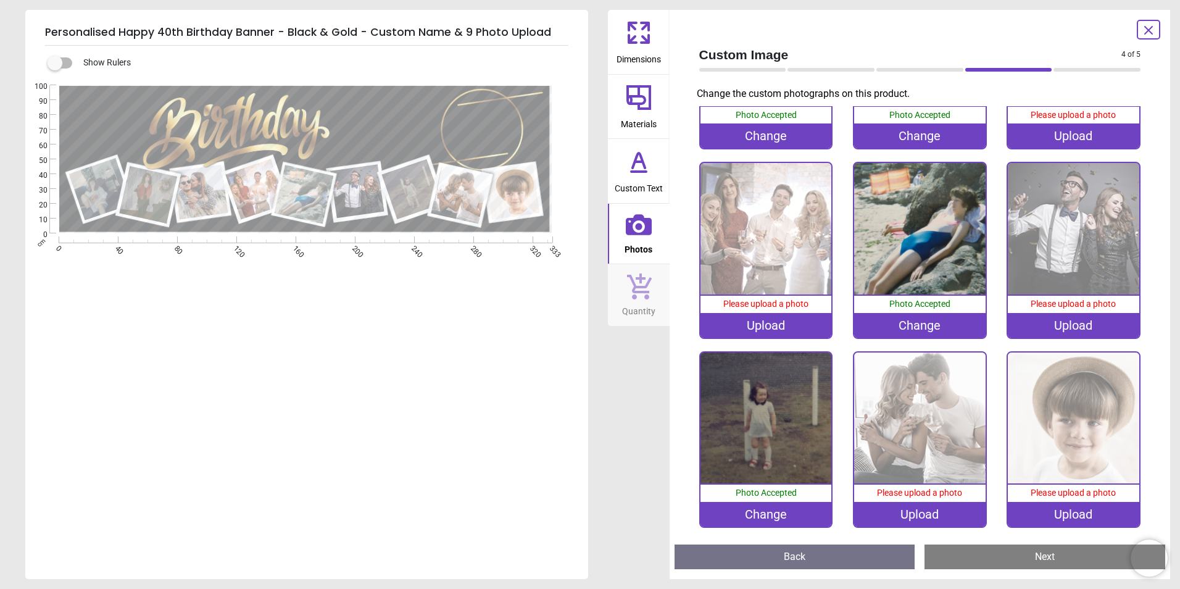
click at [507, 202] on image at bounding box center [514, 192] width 56 height 55
click at [1042, 502] on div "Upload" at bounding box center [1073, 514] width 131 height 25
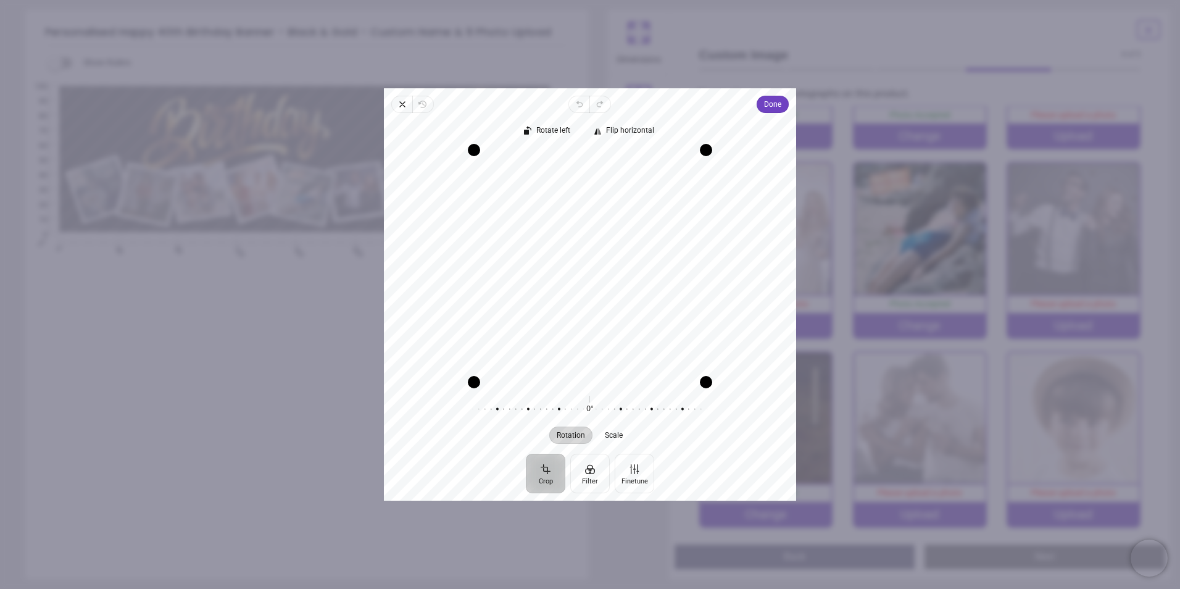
drag, startPoint x: 643, startPoint y: 330, endPoint x: 671, endPoint y: 321, distance: 29.9
click at [671, 321] on div "Recenter" at bounding box center [590, 266] width 393 height 232
click at [774, 107] on span "Done" at bounding box center [772, 104] width 17 height 15
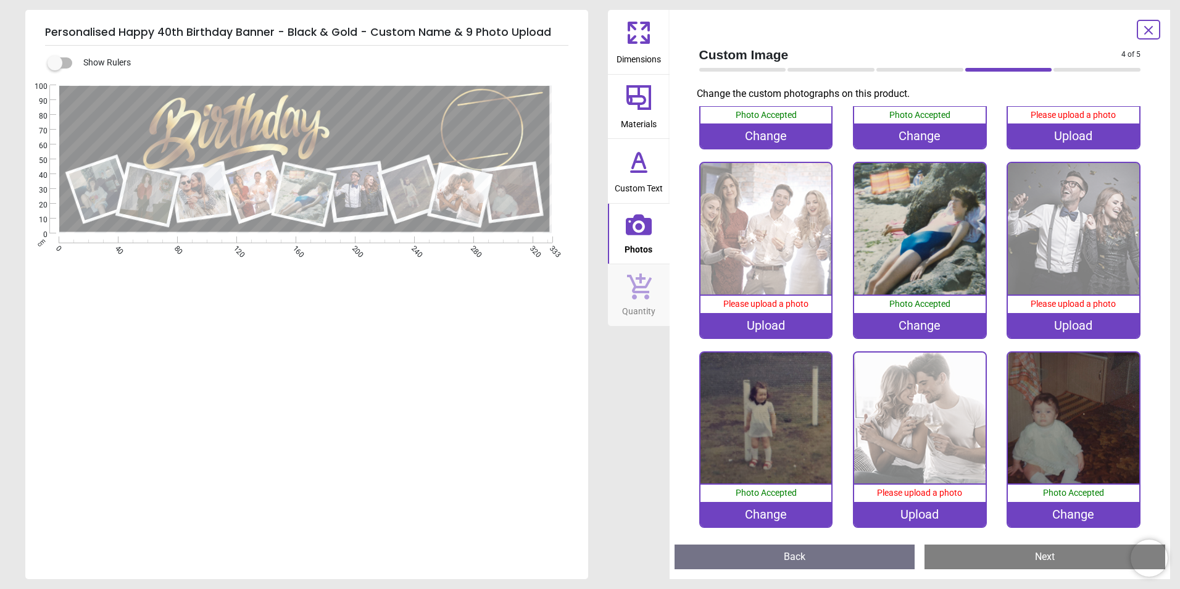
click at [955, 504] on div "Upload" at bounding box center [919, 514] width 131 height 25
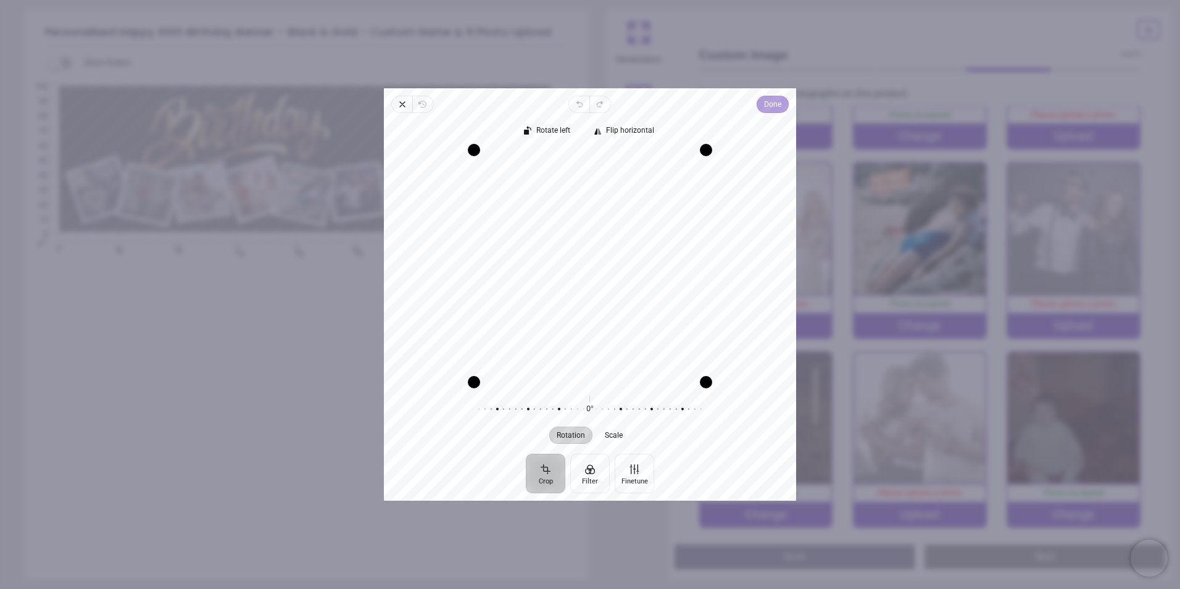
click at [773, 99] on span "Done" at bounding box center [772, 104] width 17 height 15
